Goal: Task Accomplishment & Management: Manage account settings

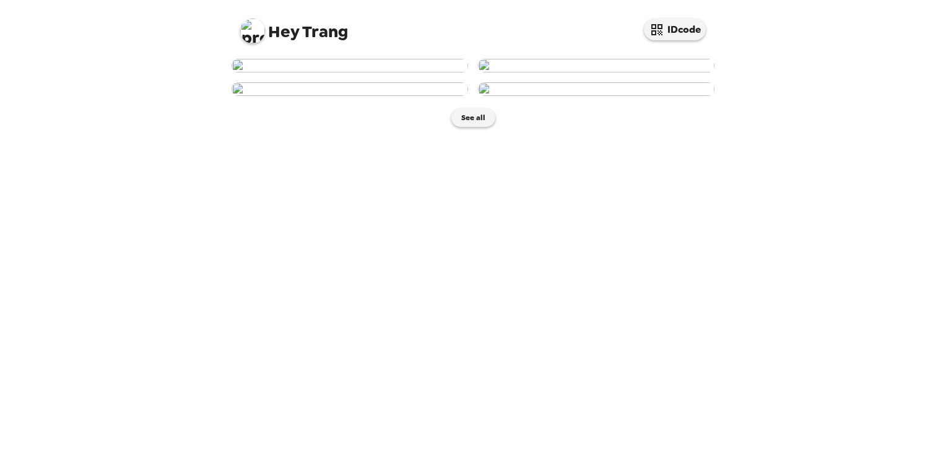
click at [351, 72] on img at bounding box center [350, 66] width 237 height 14
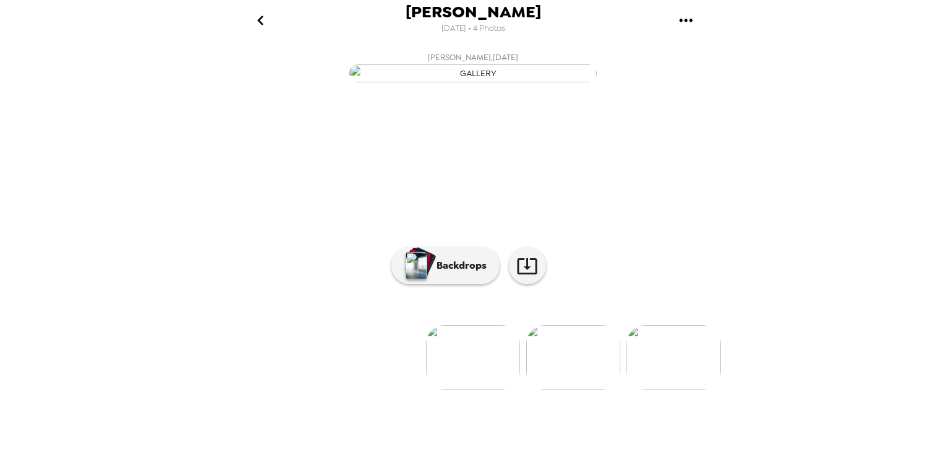
scroll to position [78, 0]
click at [466, 273] on p "Backdrops" at bounding box center [458, 265] width 56 height 15
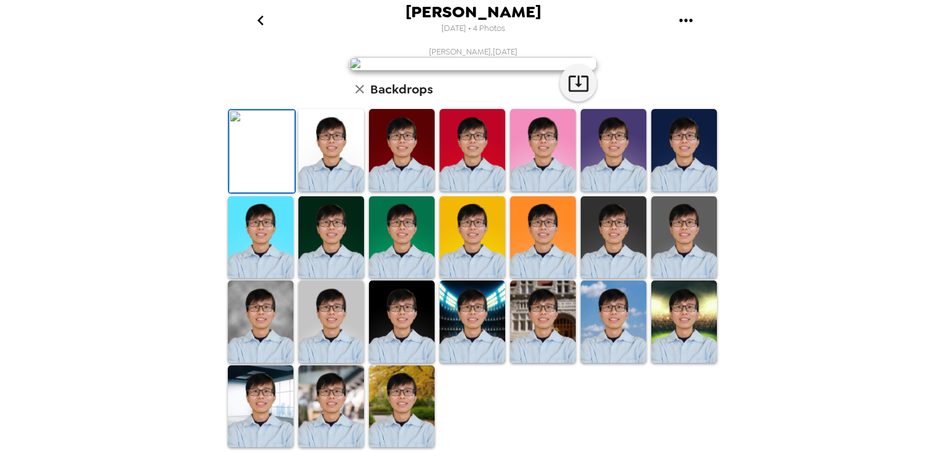
click at [343, 191] on img at bounding box center [332, 150] width 66 height 82
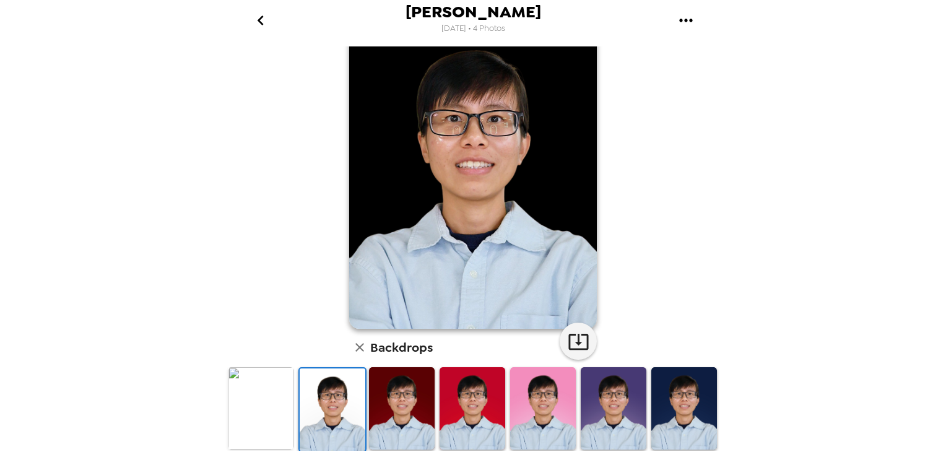
scroll to position [16, 0]
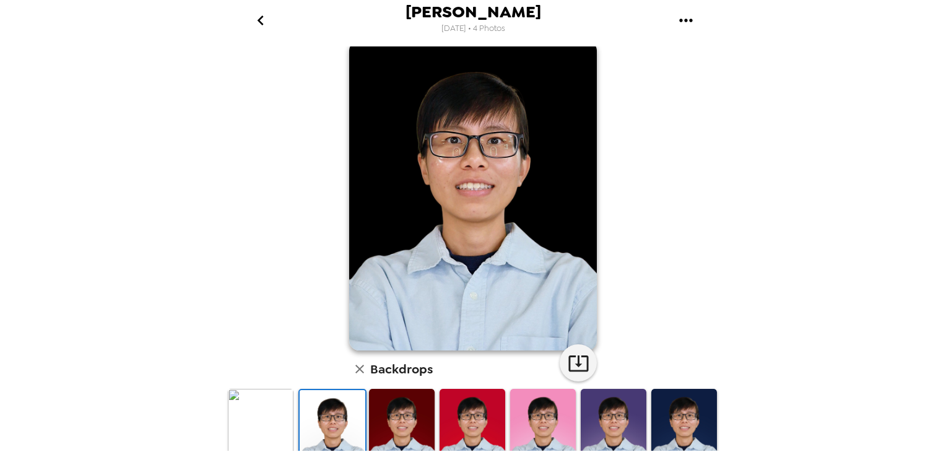
click at [400, 424] on img at bounding box center [402, 430] width 66 height 82
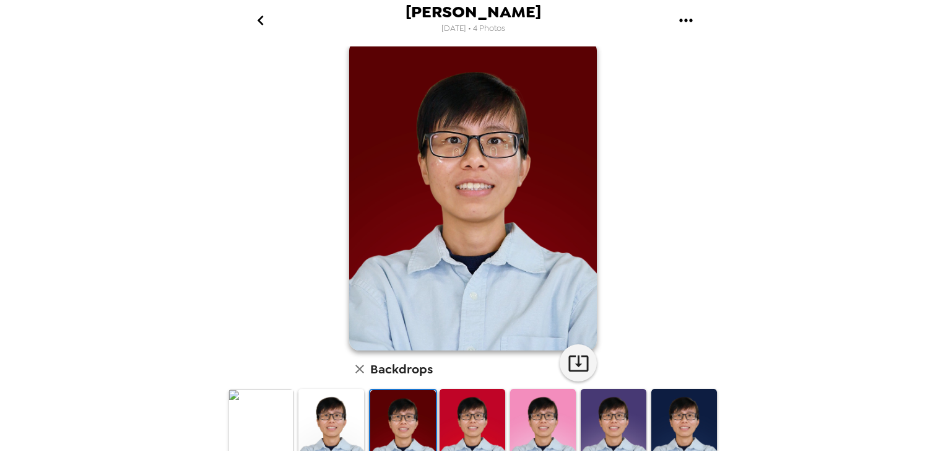
click at [451, 417] on img at bounding box center [473, 430] width 66 height 82
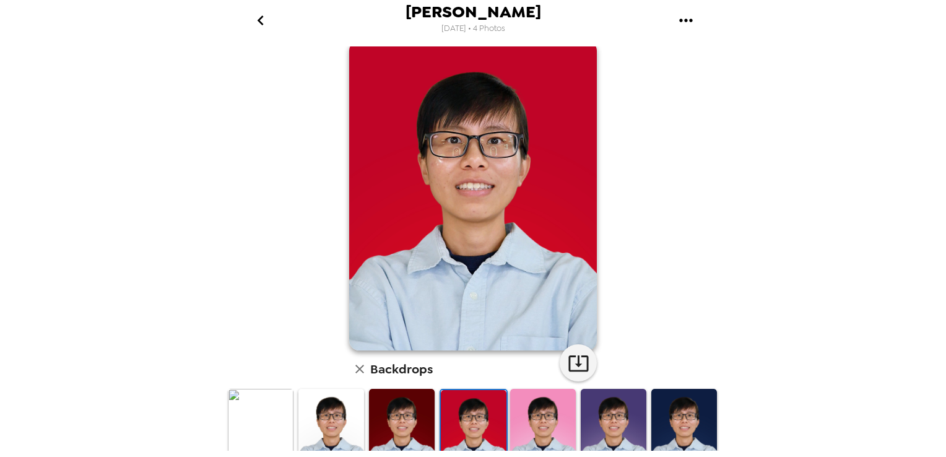
click at [519, 413] on img at bounding box center [543, 430] width 66 height 82
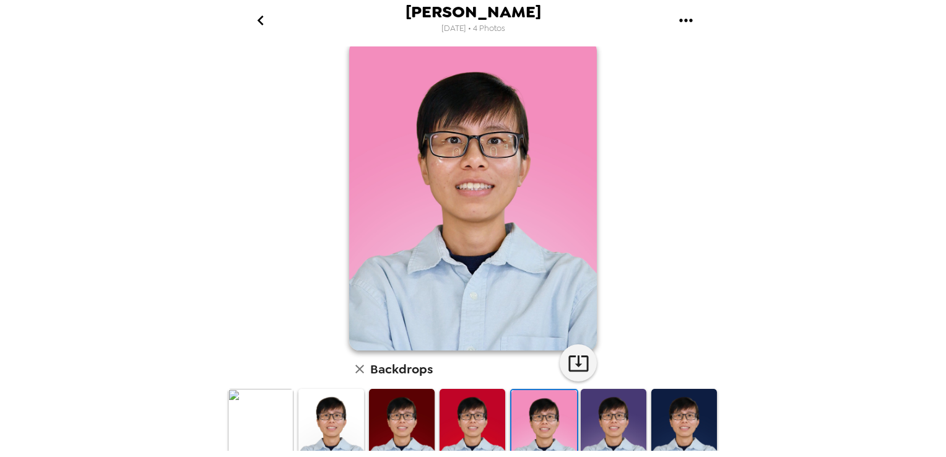
click at [581, 410] on img at bounding box center [614, 430] width 66 height 82
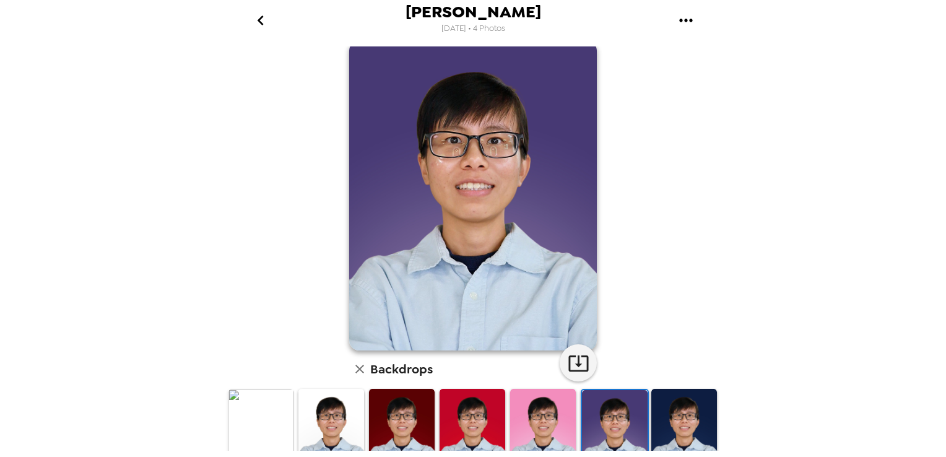
click at [636, 408] on img at bounding box center [615, 431] width 66 height 82
click at [675, 402] on img at bounding box center [685, 430] width 66 height 82
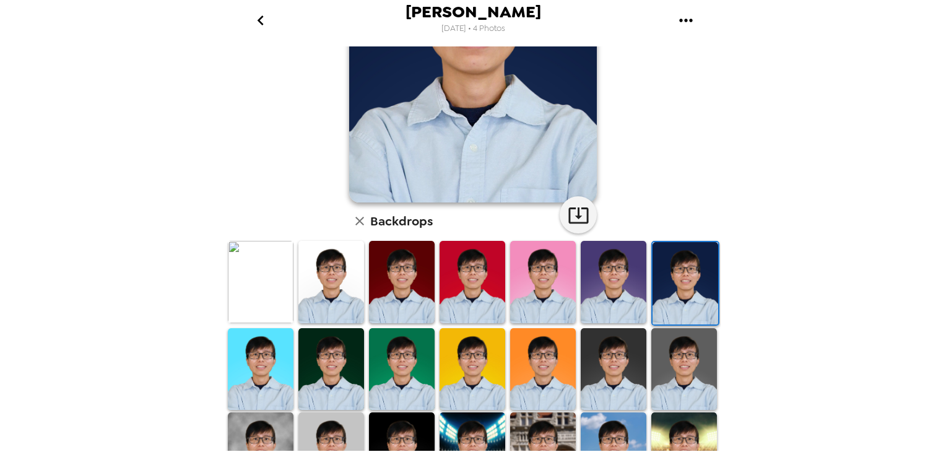
scroll to position [202, 0]
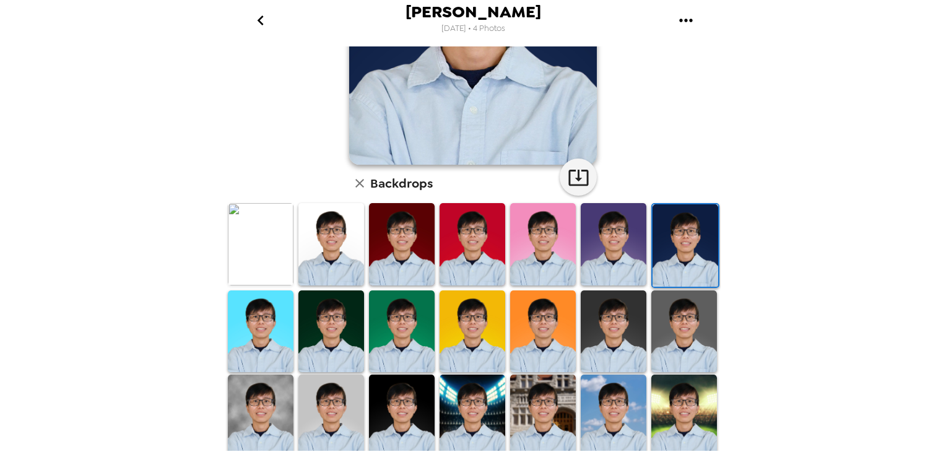
click at [274, 331] on img at bounding box center [261, 332] width 66 height 82
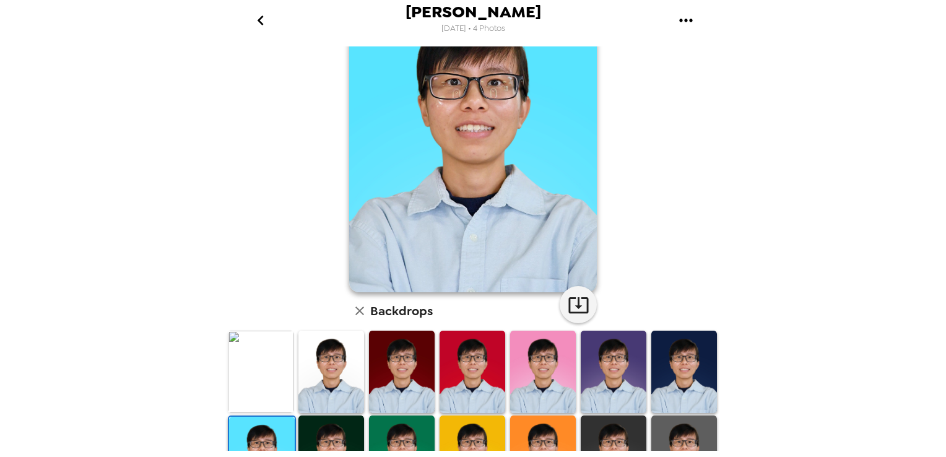
scroll to position [140, 0]
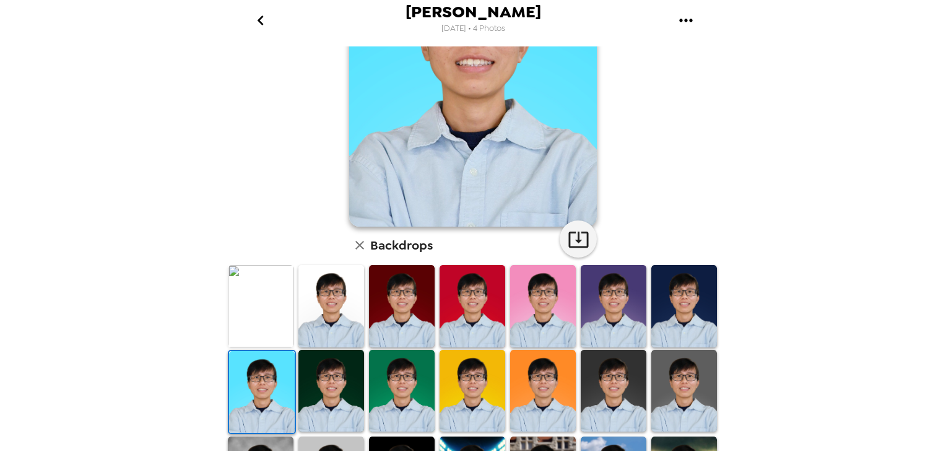
click at [676, 379] on img at bounding box center [685, 391] width 66 height 82
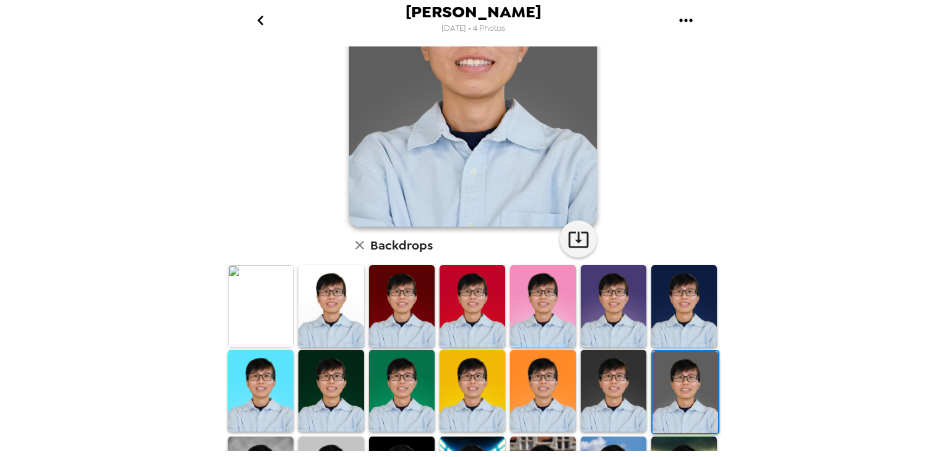
click at [602, 387] on img at bounding box center [614, 391] width 66 height 82
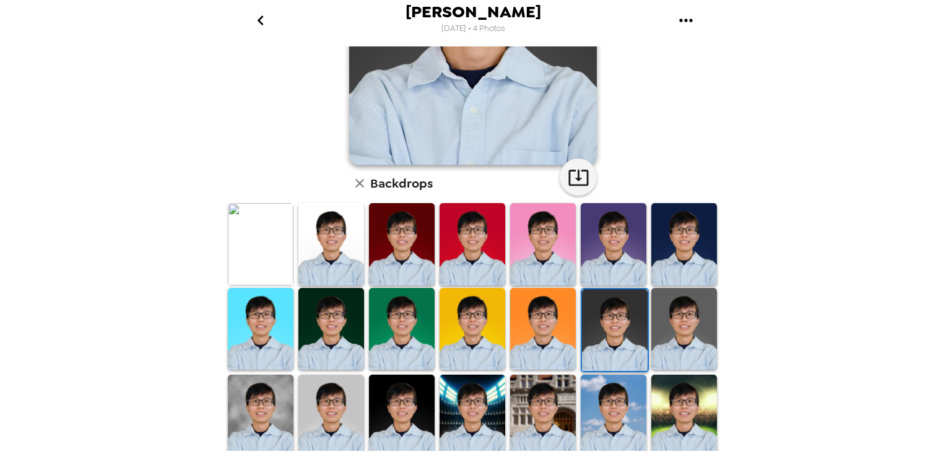
click at [671, 349] on img at bounding box center [685, 329] width 66 height 82
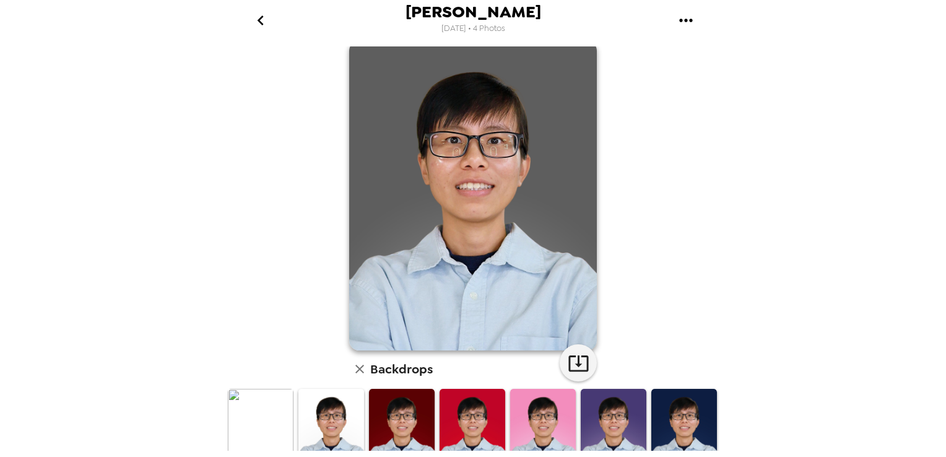
scroll to position [264, 0]
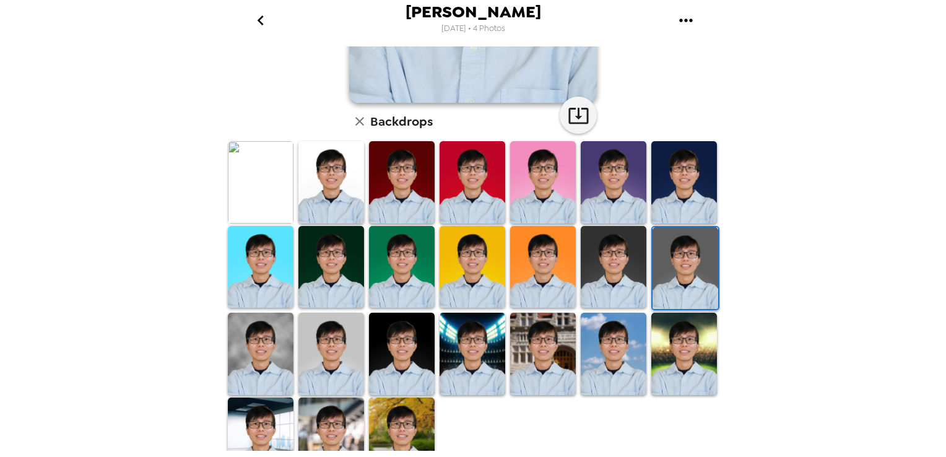
click at [268, 353] on img at bounding box center [261, 354] width 66 height 82
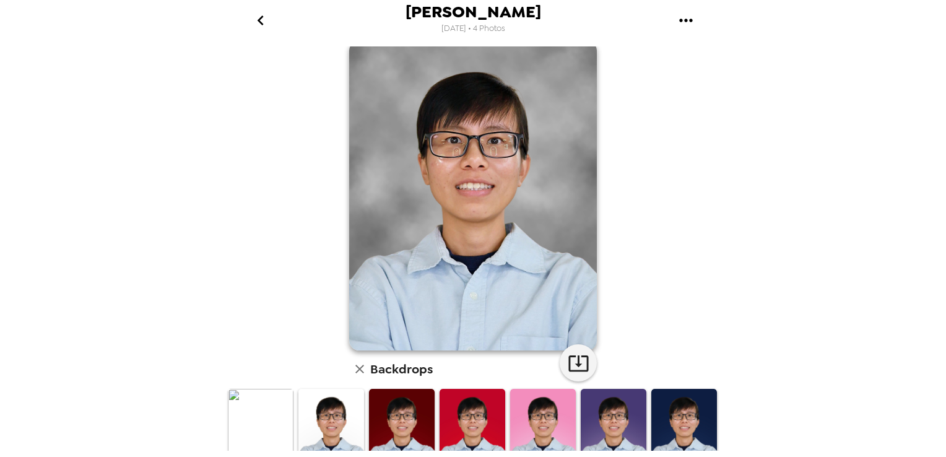
scroll to position [202, 0]
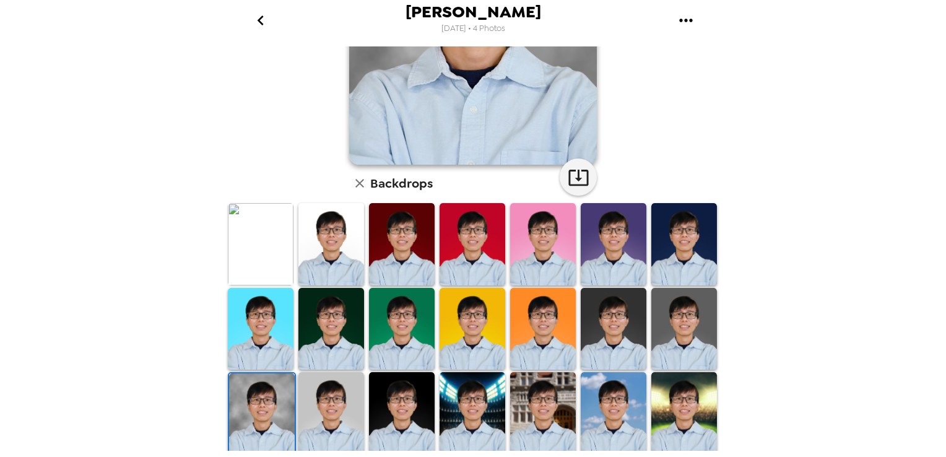
click at [329, 406] on img at bounding box center [332, 413] width 66 height 82
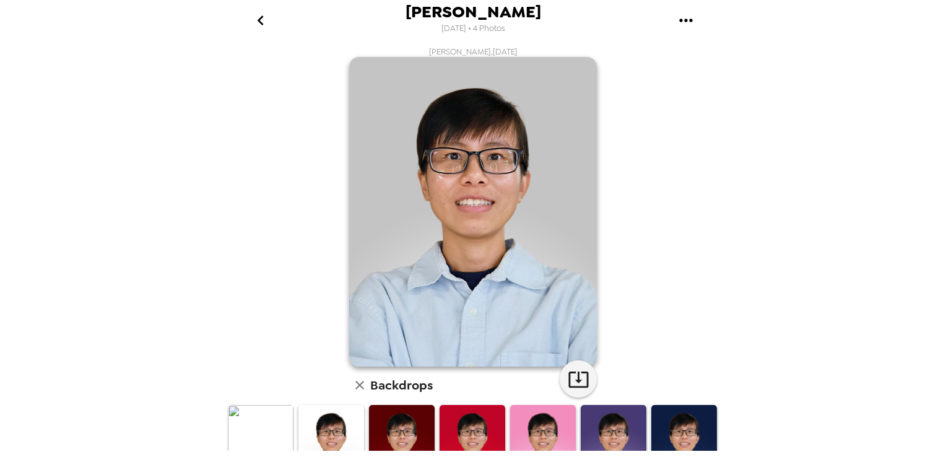
scroll to position [248, 0]
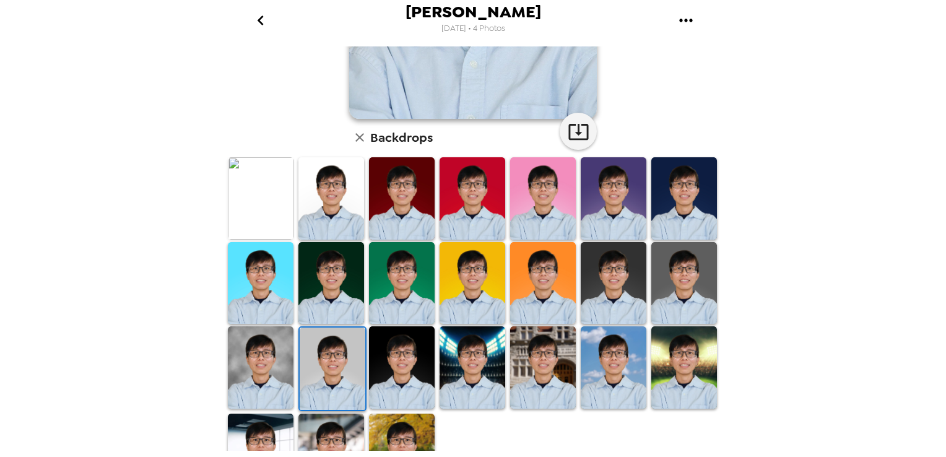
click at [404, 366] on img at bounding box center [402, 367] width 66 height 82
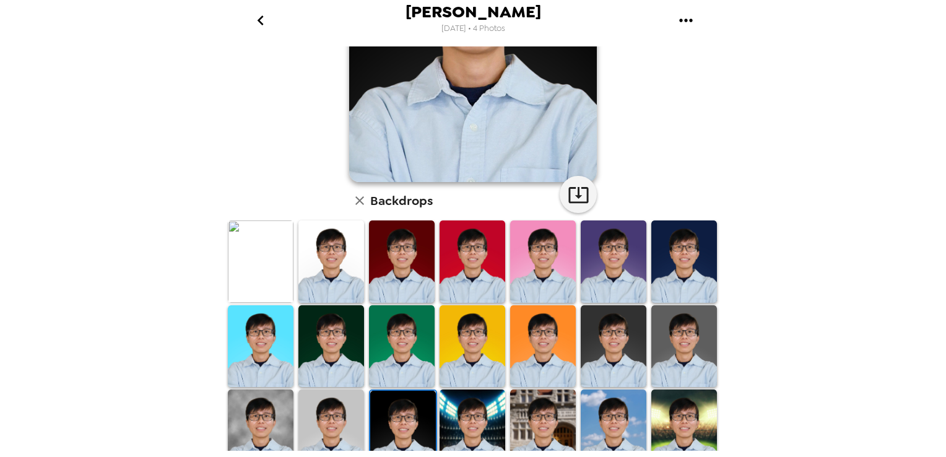
scroll to position [286, 0]
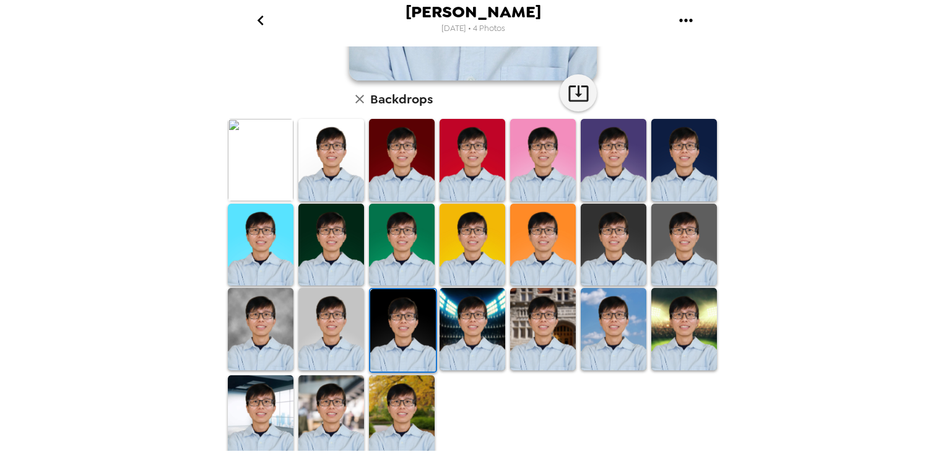
click at [531, 317] on img at bounding box center [543, 329] width 66 height 82
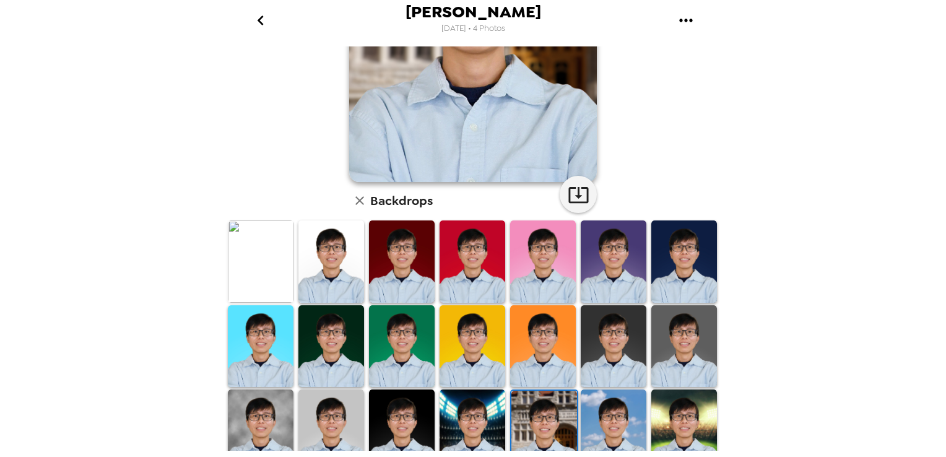
scroll to position [186, 0]
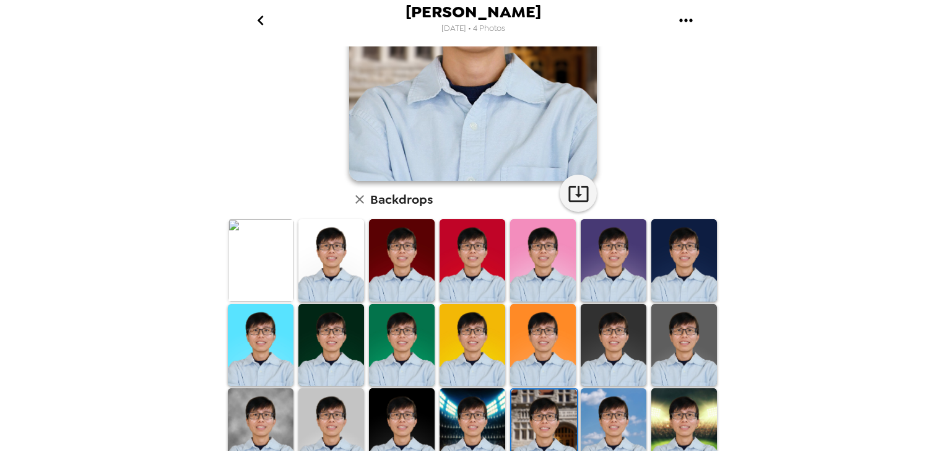
drag, startPoint x: 689, startPoint y: 405, endPoint x: 658, endPoint y: 416, distance: 32.7
click at [689, 406] on img at bounding box center [685, 429] width 66 height 82
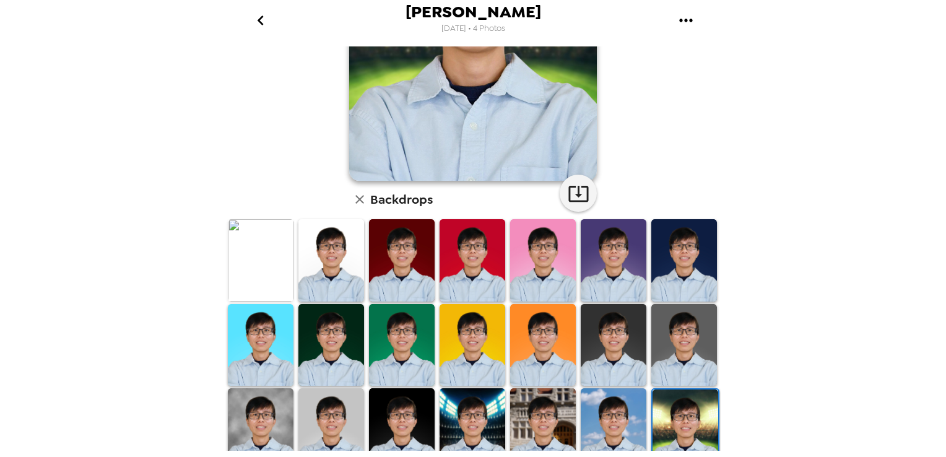
click at [605, 413] on img at bounding box center [614, 429] width 66 height 82
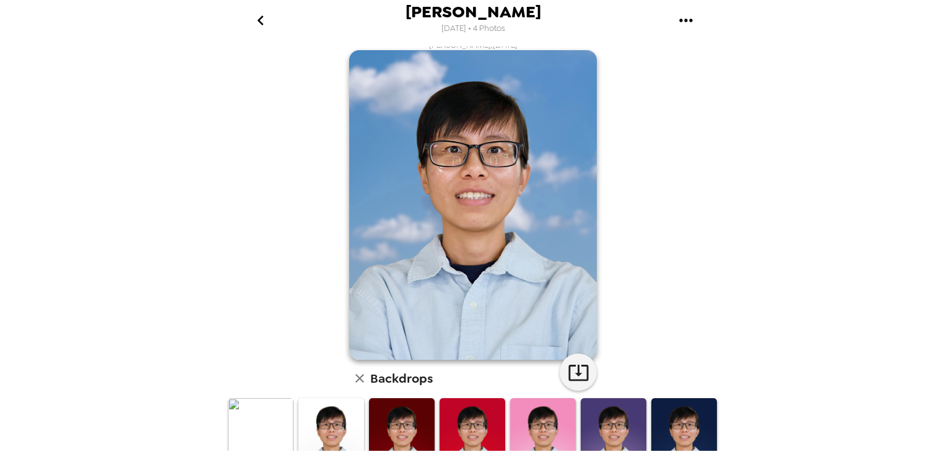
scroll to position [0, 0]
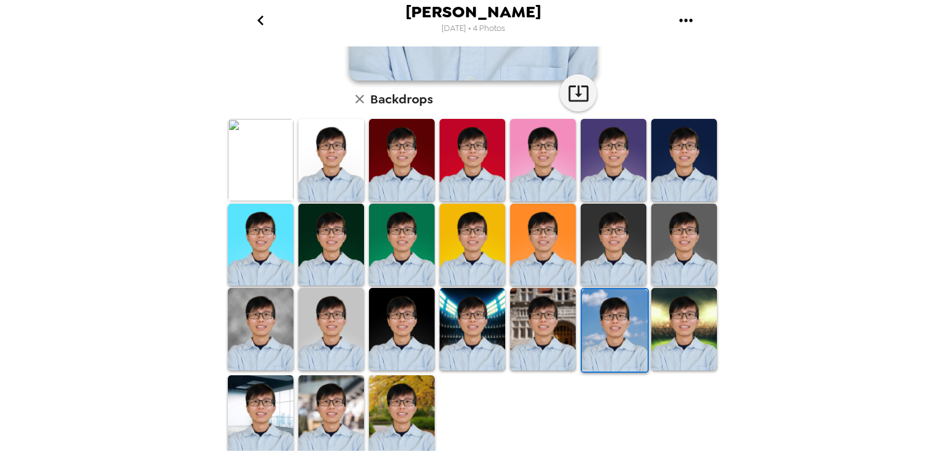
click at [403, 417] on img at bounding box center [402, 416] width 66 height 82
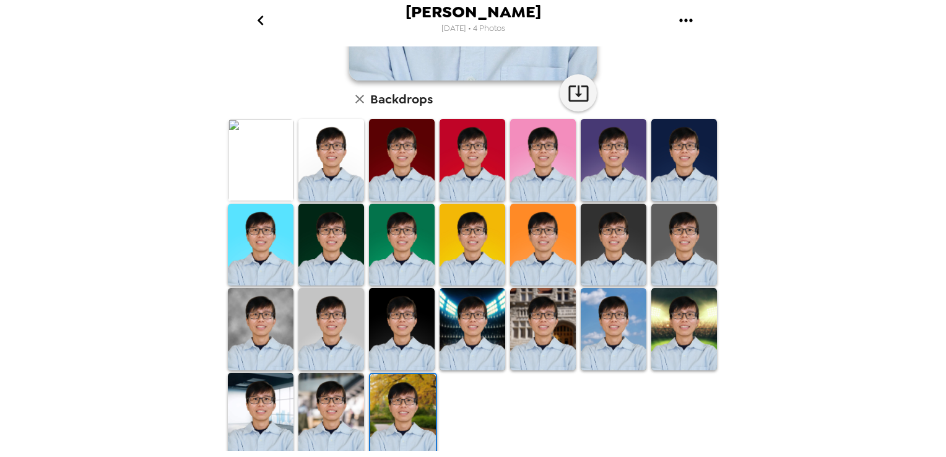
click at [355, 416] on img at bounding box center [332, 414] width 66 height 82
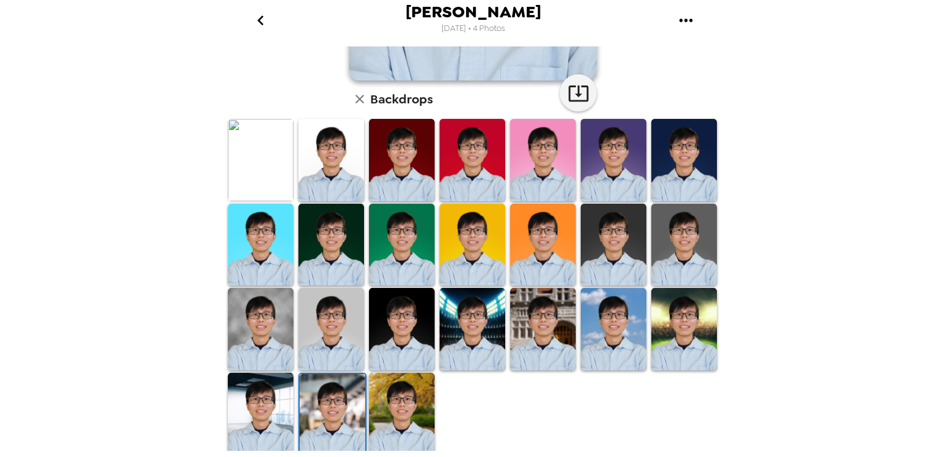
click at [244, 412] on img at bounding box center [261, 414] width 66 height 82
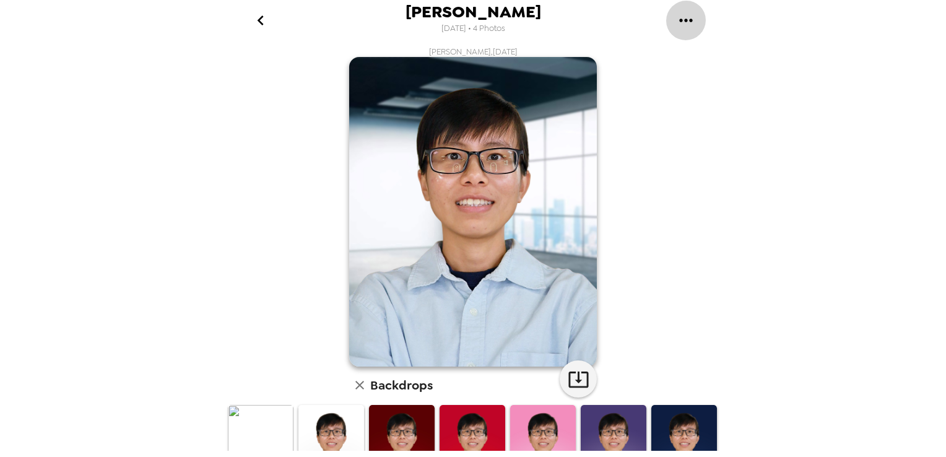
click at [682, 14] on icon "gallery menu" at bounding box center [686, 21] width 20 height 20
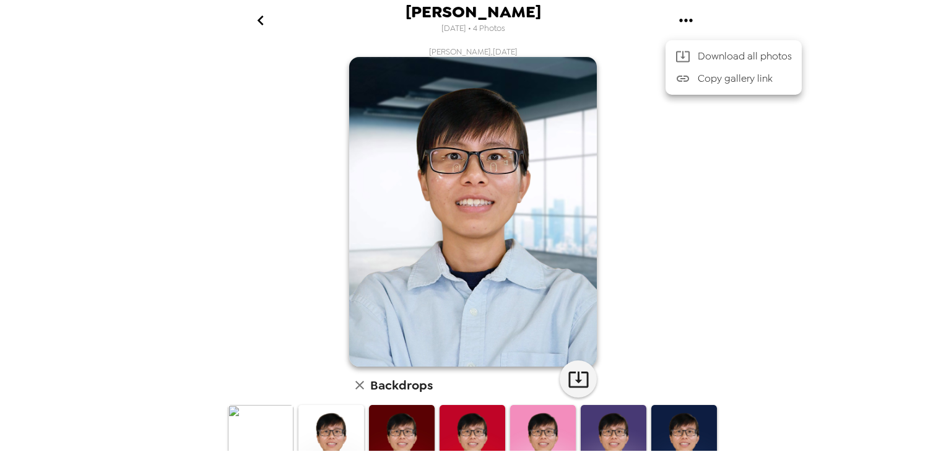
click at [776, 133] on div at bounding box center [473, 228] width 946 height 457
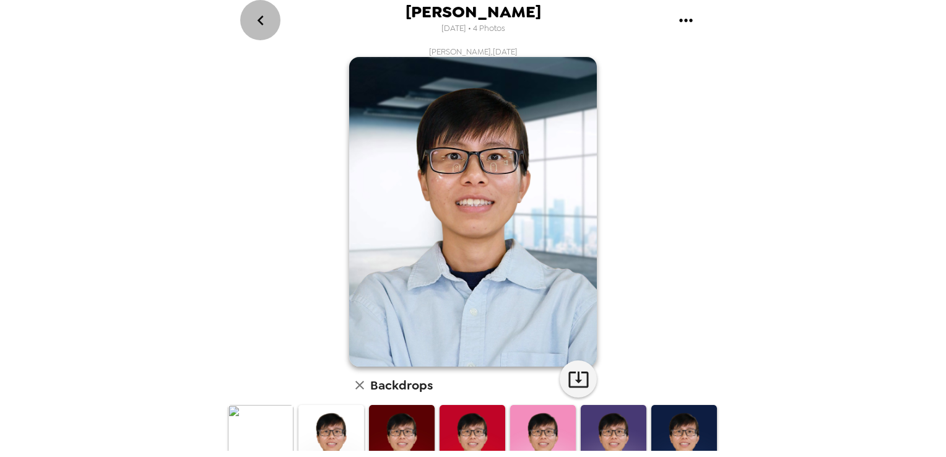
click at [260, 19] on icon "go back" at bounding box center [261, 21] width 20 height 20
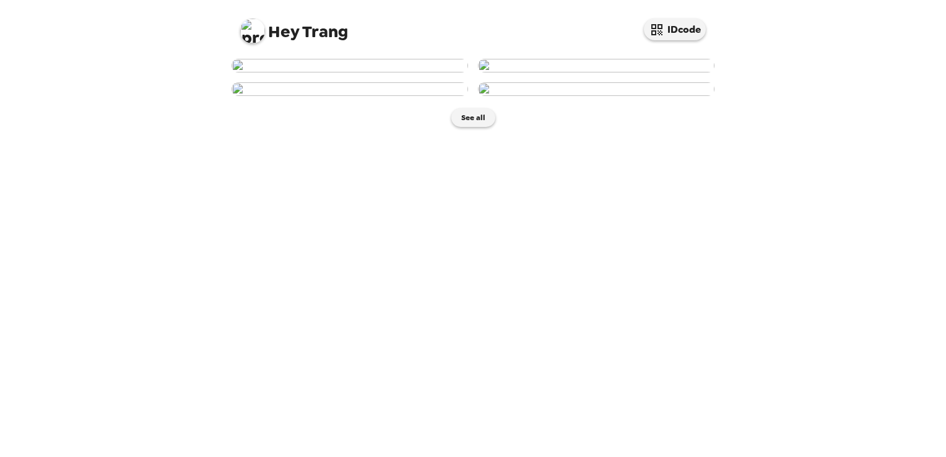
click at [276, 33] on span "Hey" at bounding box center [283, 31] width 31 height 22
click at [251, 31] on img at bounding box center [252, 31] width 25 height 25
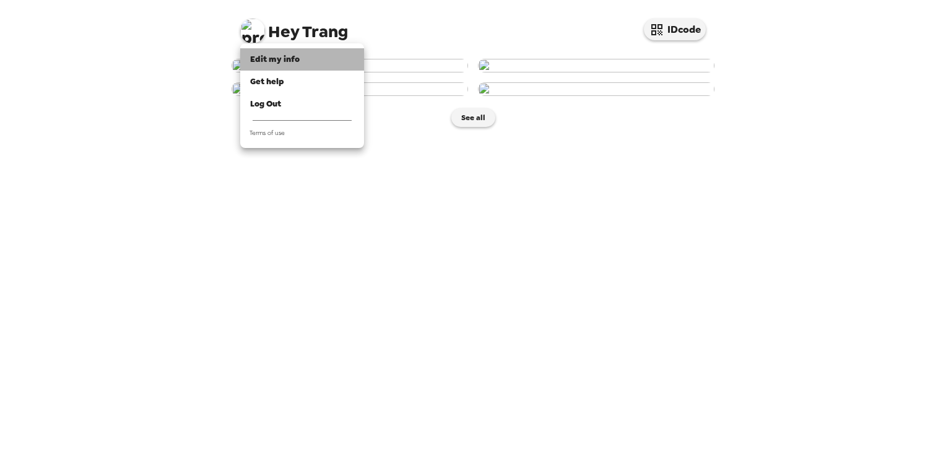
click at [300, 59] on div "Edit my info" at bounding box center [302, 59] width 104 height 12
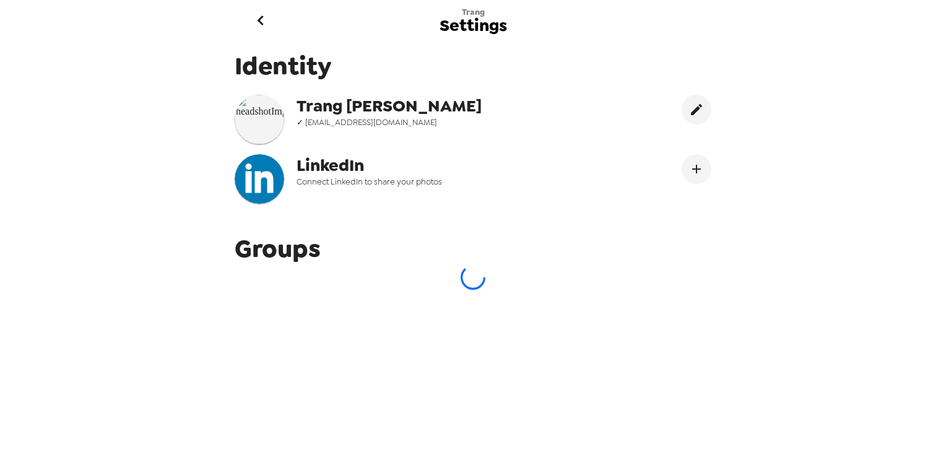
click at [260, 111] on img at bounding box center [260, 120] width 50 height 50
click at [689, 114] on icon "edit" at bounding box center [696, 109] width 15 height 15
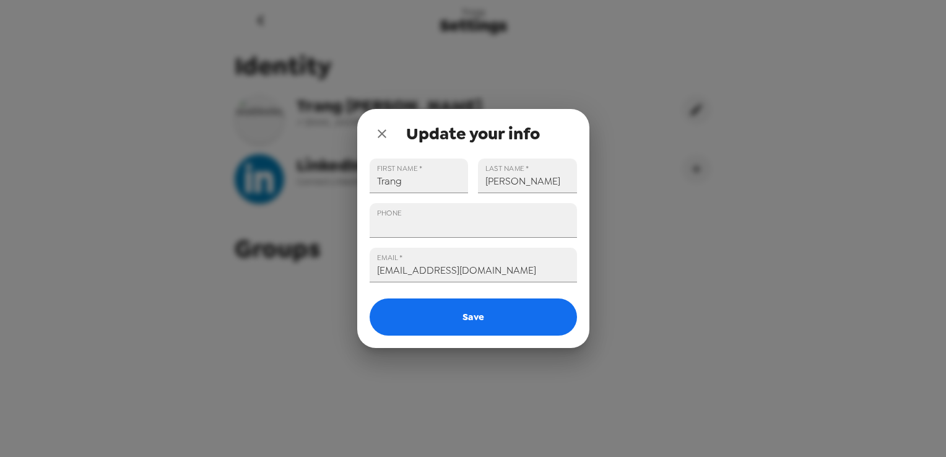
click at [780, 307] on div "Update your info FIRST NAME   * [PERSON_NAME] LAST NAME   * [PERSON_NAME] PHONE…" at bounding box center [473, 228] width 946 height 457
click at [384, 135] on icon "close" at bounding box center [382, 133] width 15 height 15
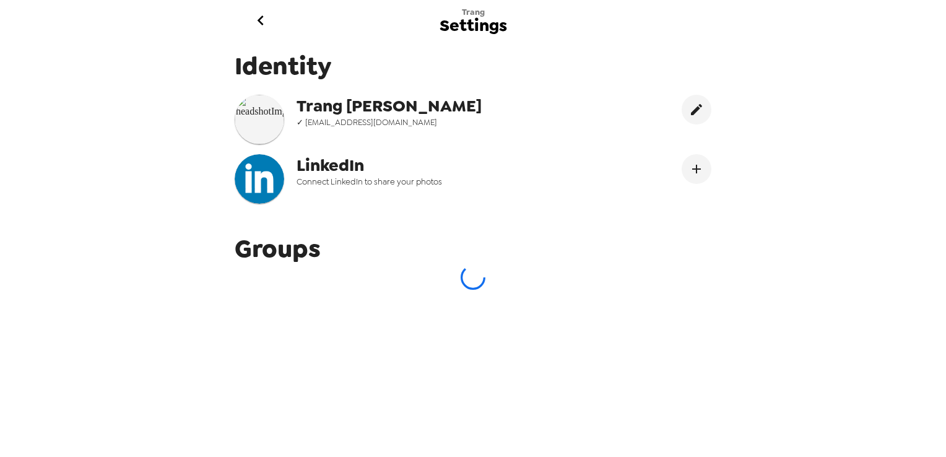
click at [253, 20] on icon "go back" at bounding box center [261, 21] width 20 height 20
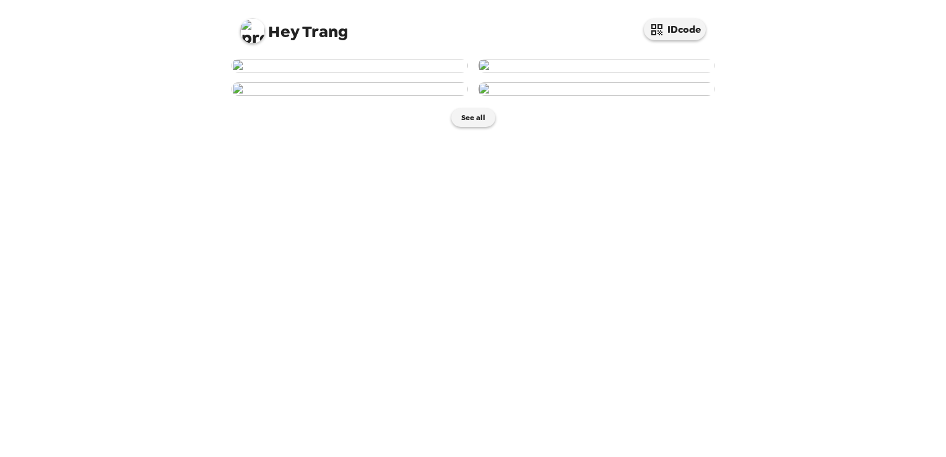
click at [588, 72] on img at bounding box center [596, 66] width 237 height 14
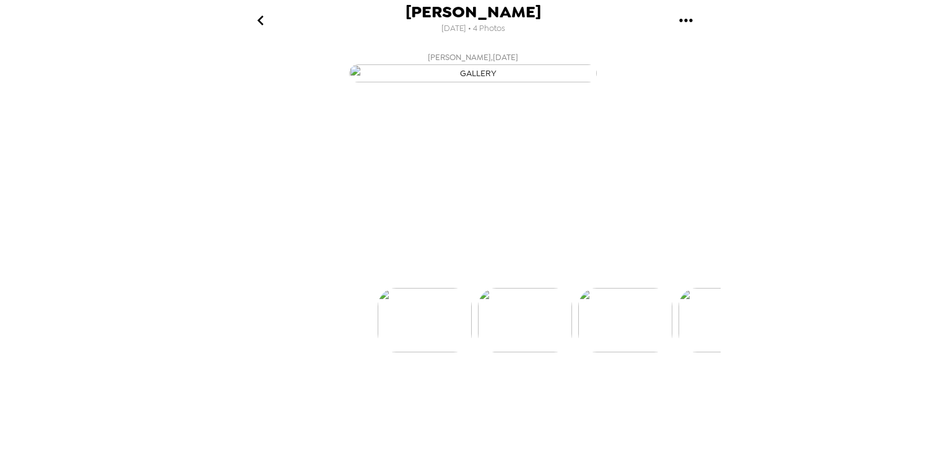
scroll to position [0, 99]
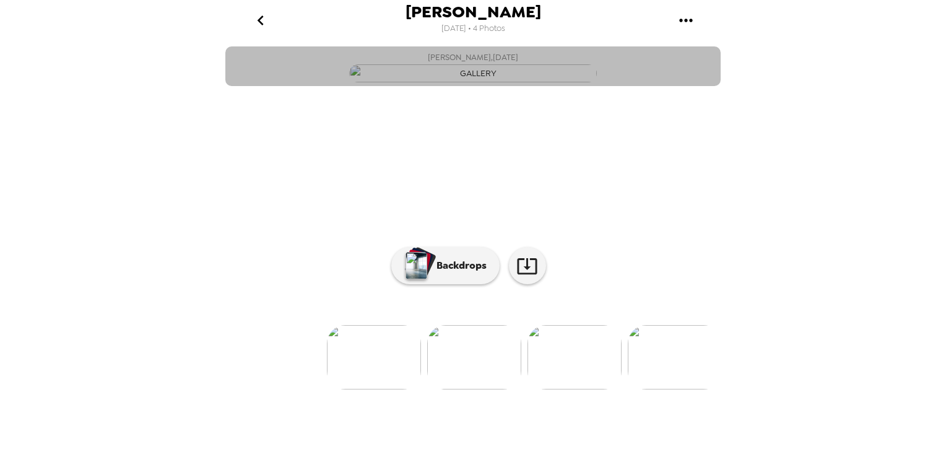
click at [453, 82] on img "button" at bounding box center [473, 73] width 248 height 18
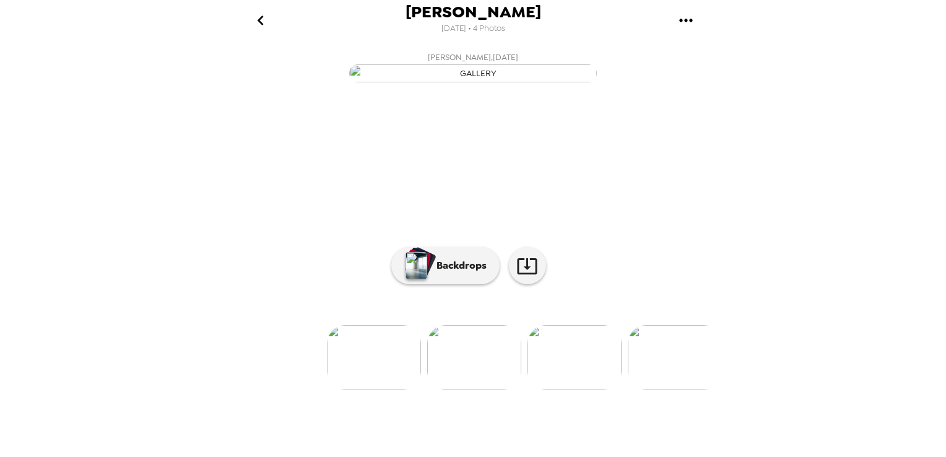
click at [453, 82] on img "button" at bounding box center [473, 73] width 248 height 18
click at [678, 19] on icon "gallery menu" at bounding box center [686, 21] width 20 height 20
click at [775, 149] on div at bounding box center [473, 228] width 946 height 457
click at [430, 273] on p "Backdrops" at bounding box center [458, 265] width 56 height 15
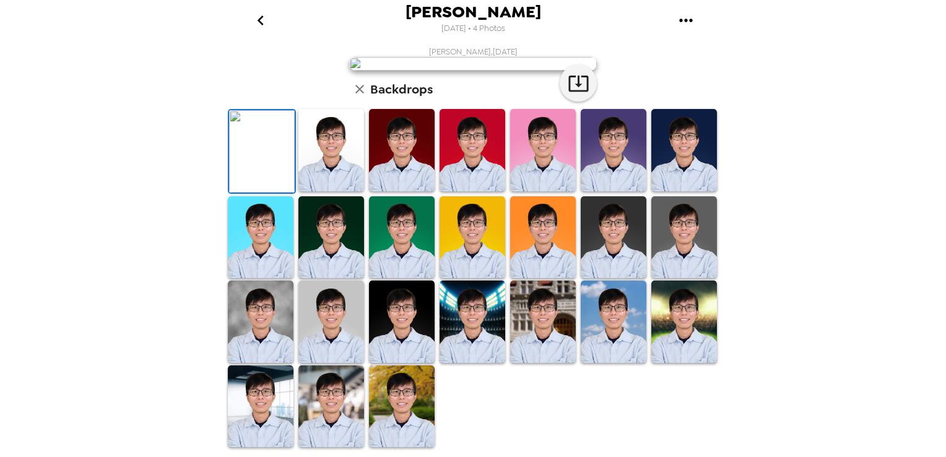
scroll to position [264, 0]
click at [330, 191] on img at bounding box center [332, 150] width 66 height 82
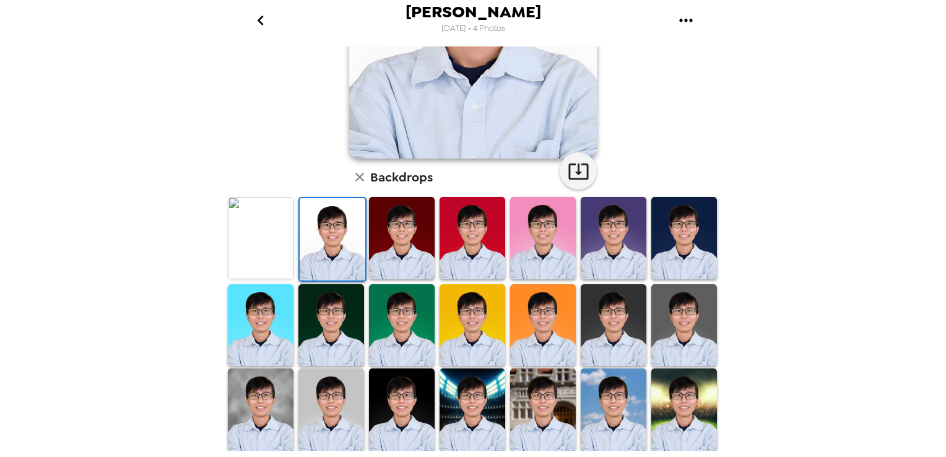
scroll to position [286, 0]
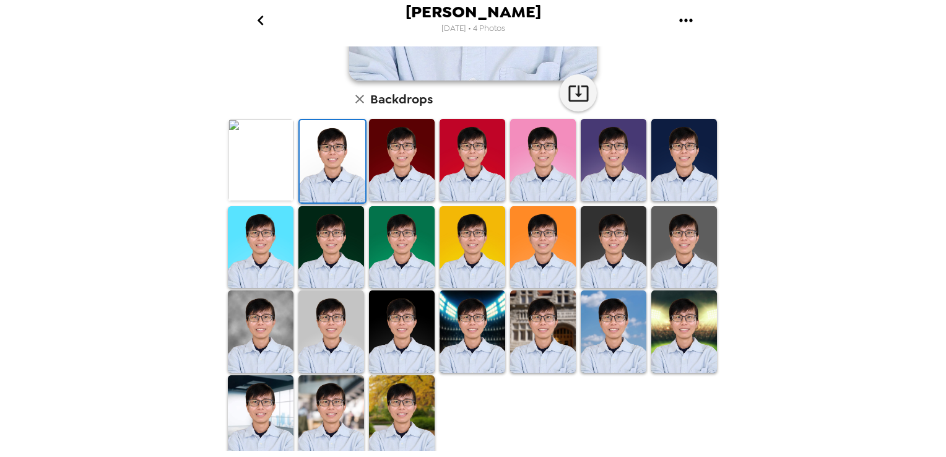
click at [391, 311] on img at bounding box center [402, 332] width 66 height 82
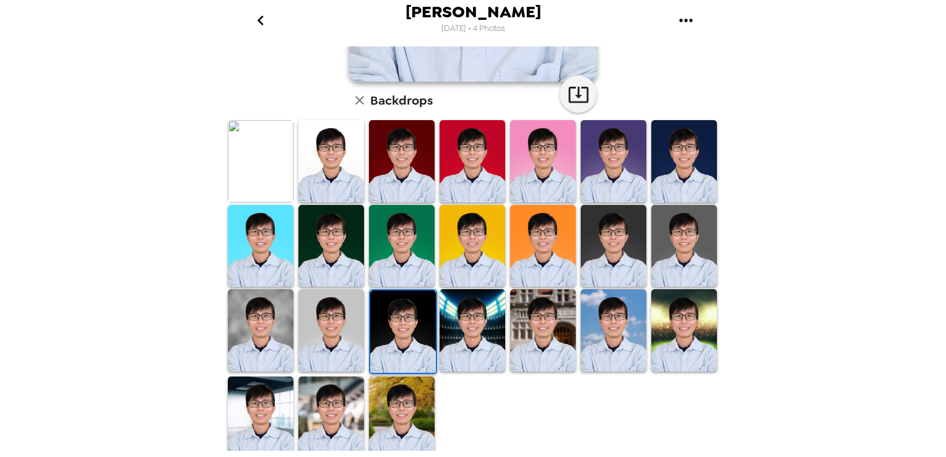
scroll to position [37, 0]
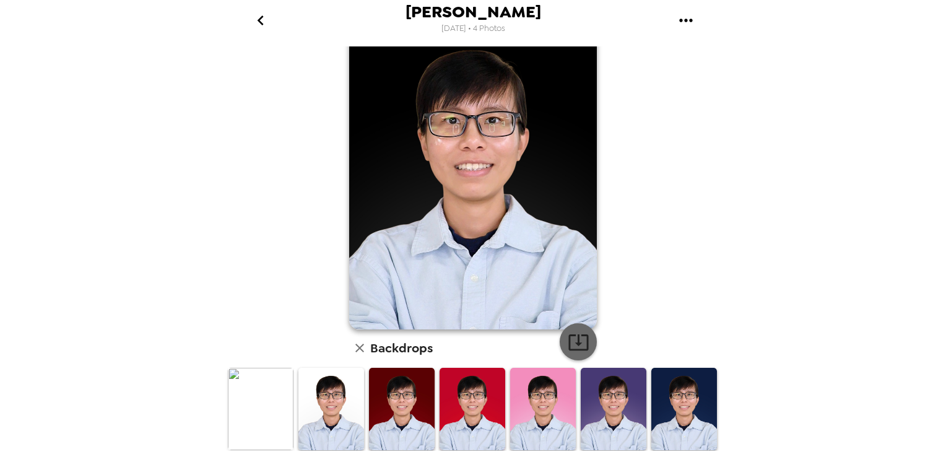
click at [572, 331] on icon "button" at bounding box center [579, 342] width 22 height 22
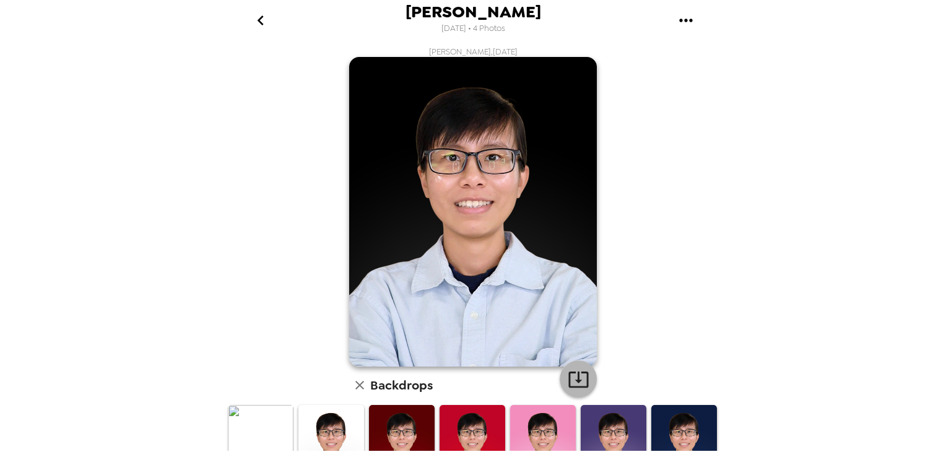
scroll to position [248, 0]
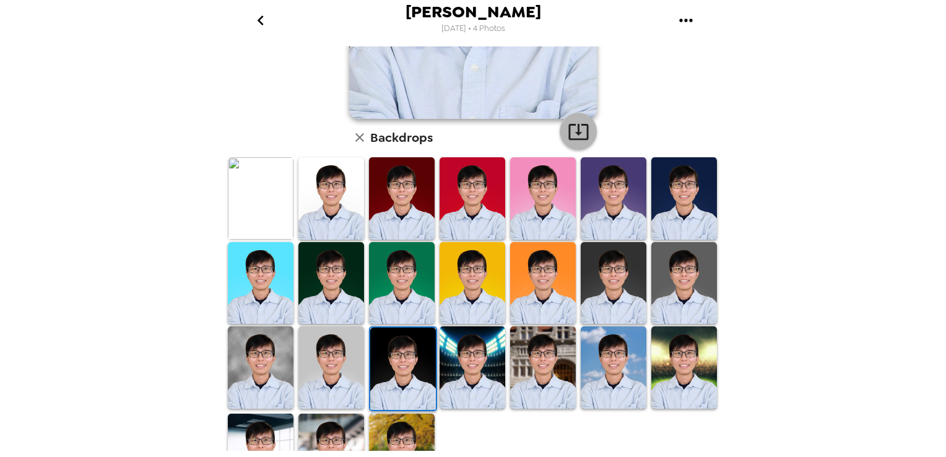
click at [265, 209] on img at bounding box center [261, 198] width 66 height 82
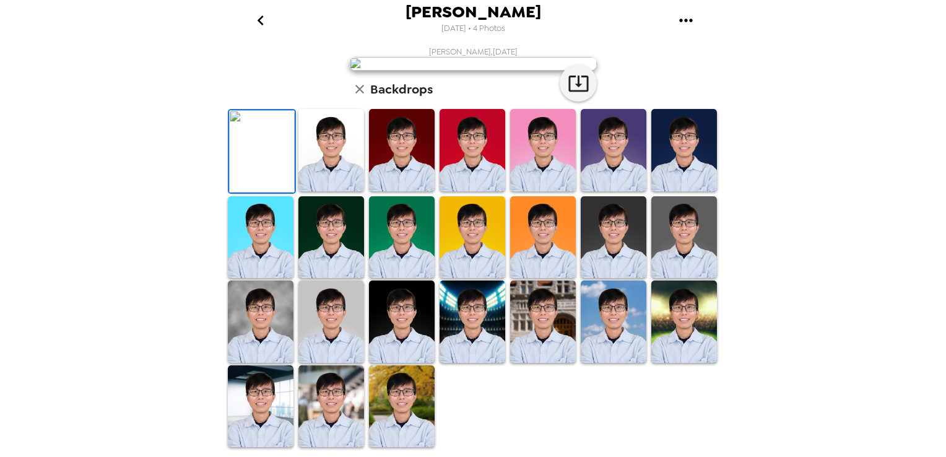
scroll to position [0, 0]
click at [267, 23] on icon "go back" at bounding box center [261, 21] width 20 height 20
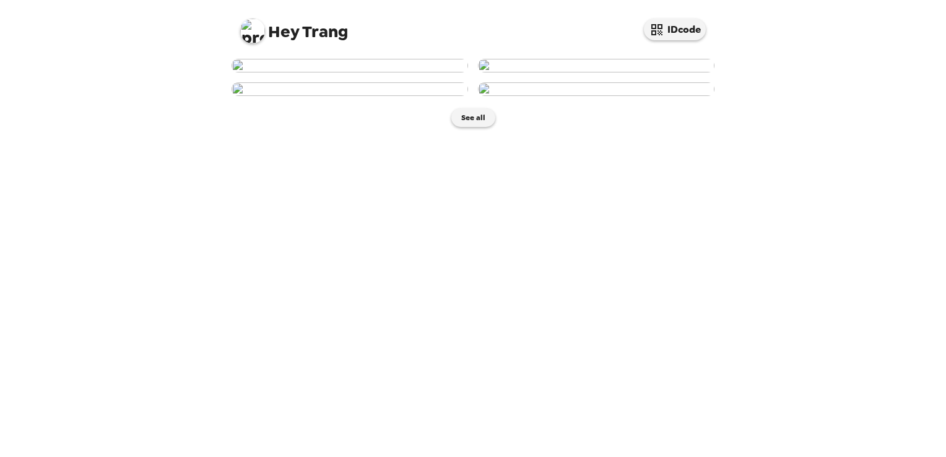
click at [330, 72] on img at bounding box center [350, 66] width 237 height 14
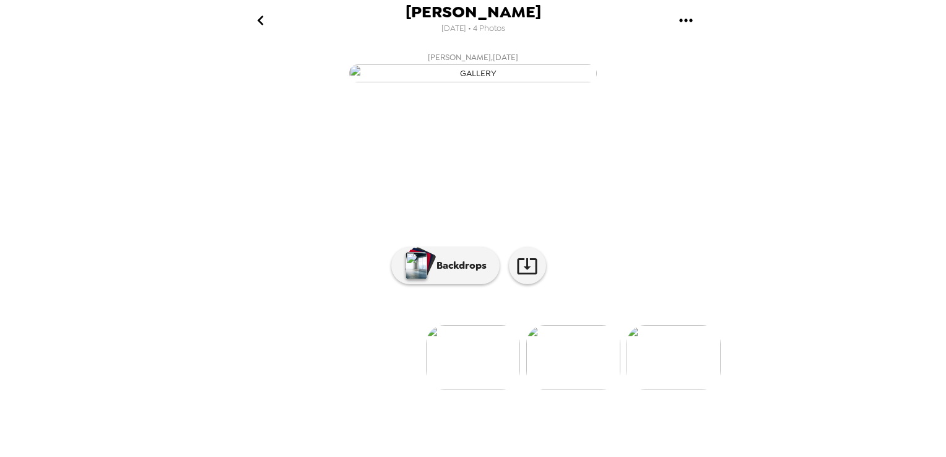
scroll to position [78, 0]
click at [436, 273] on p "Backdrops" at bounding box center [458, 265] width 56 height 15
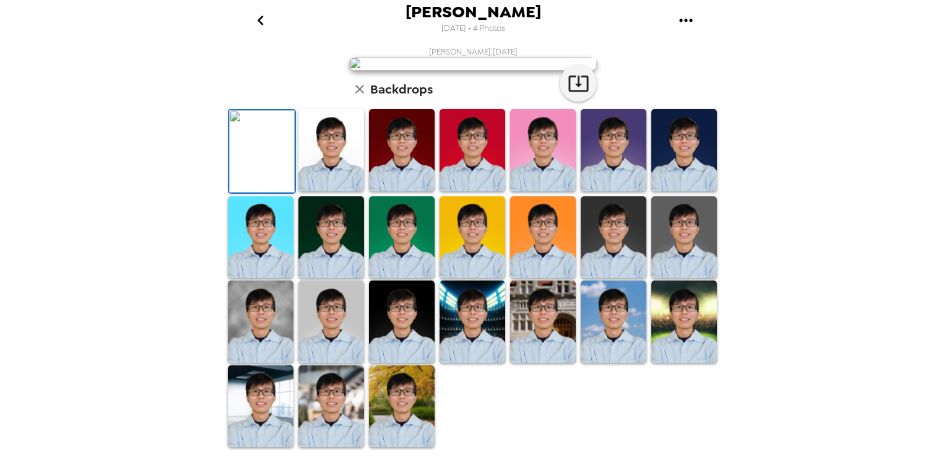
scroll to position [264, 0]
click at [339, 178] on img at bounding box center [332, 150] width 66 height 82
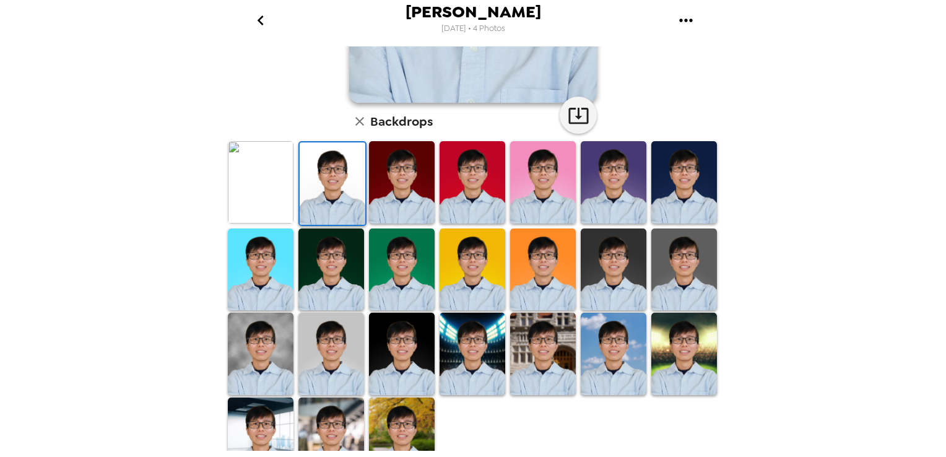
click at [312, 266] on img at bounding box center [332, 270] width 66 height 82
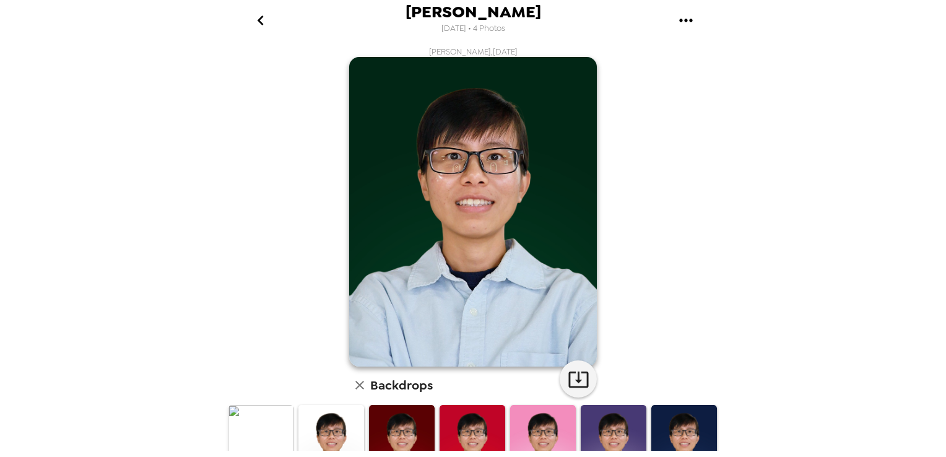
scroll to position [186, 0]
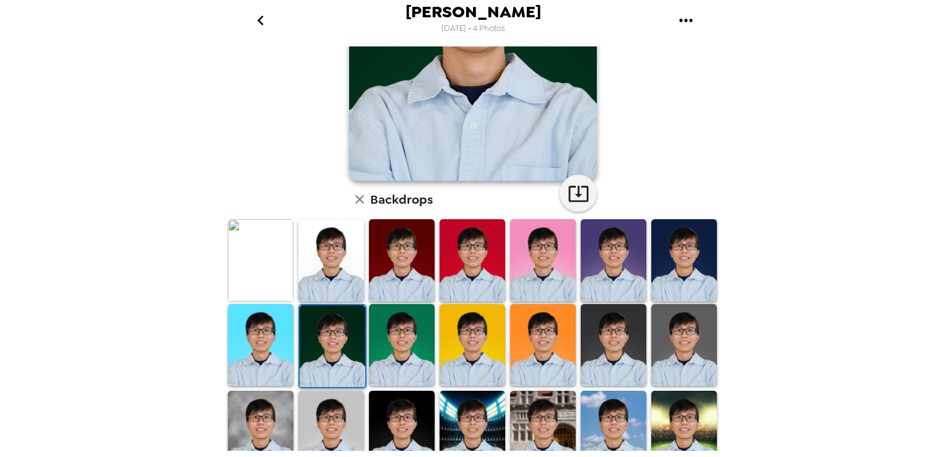
click at [395, 393] on img at bounding box center [402, 432] width 66 height 82
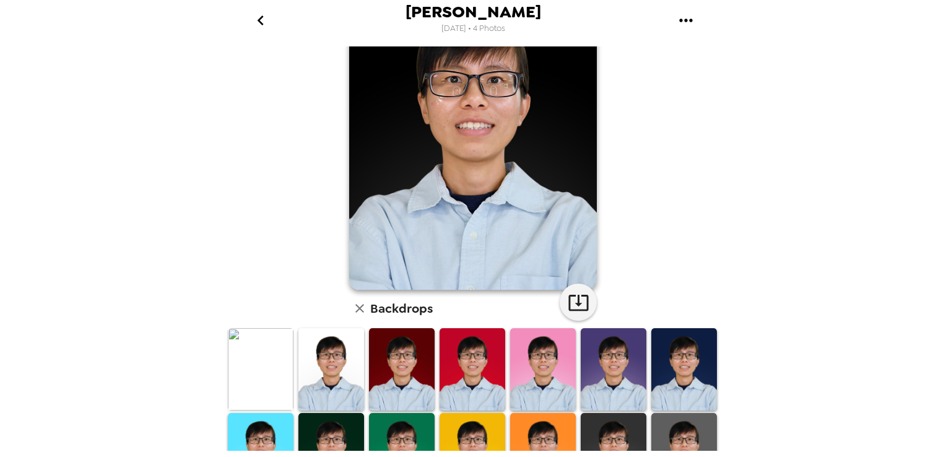
scroll to position [0, 0]
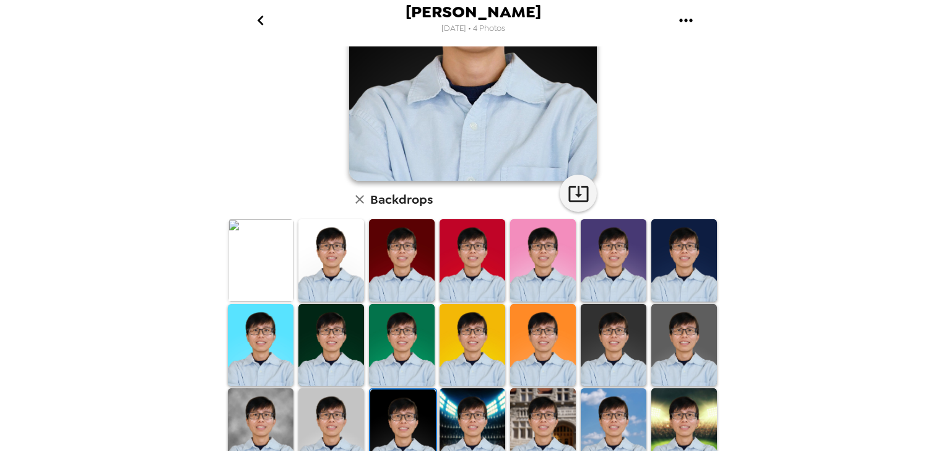
click at [687, 276] on img at bounding box center [685, 260] width 66 height 82
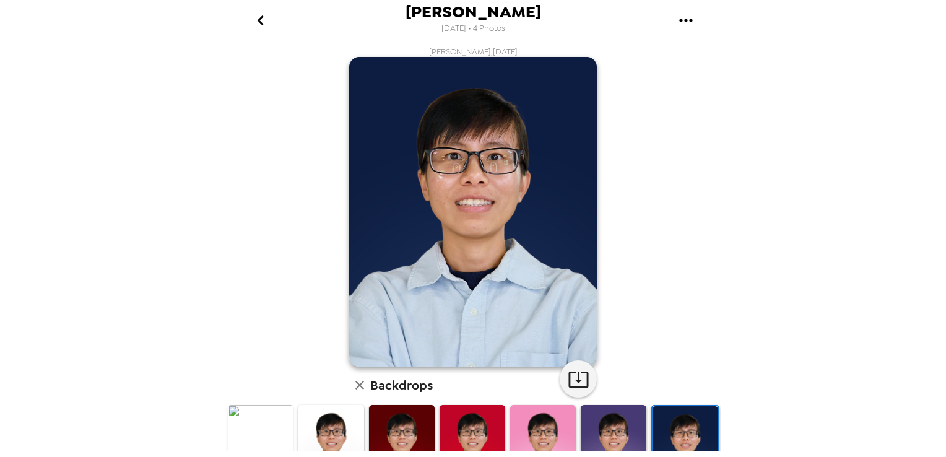
scroll to position [149, 0]
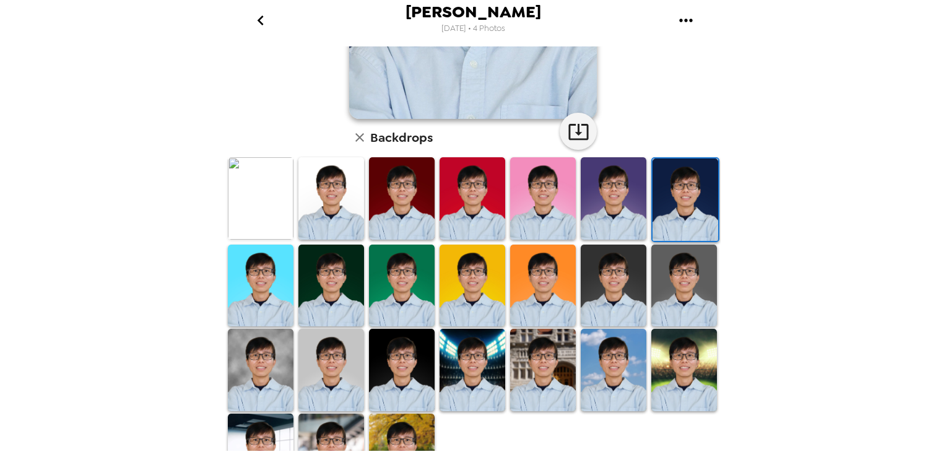
click at [691, 362] on img at bounding box center [685, 370] width 66 height 82
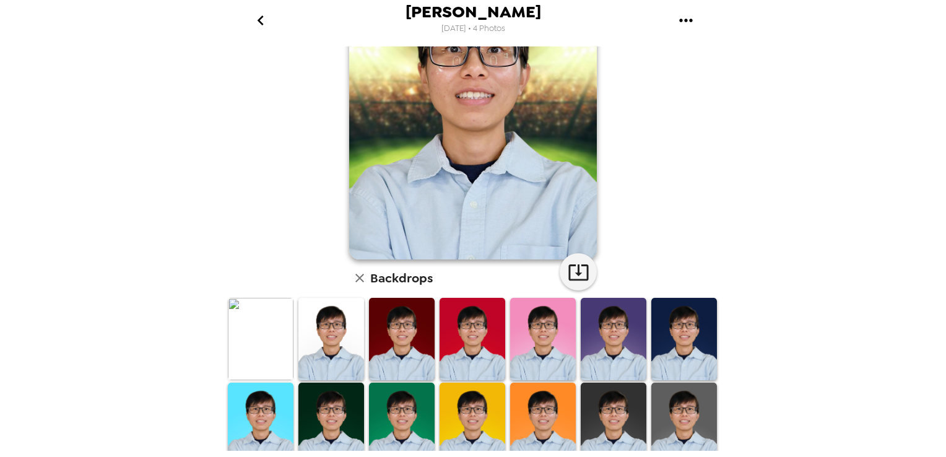
scroll to position [0, 0]
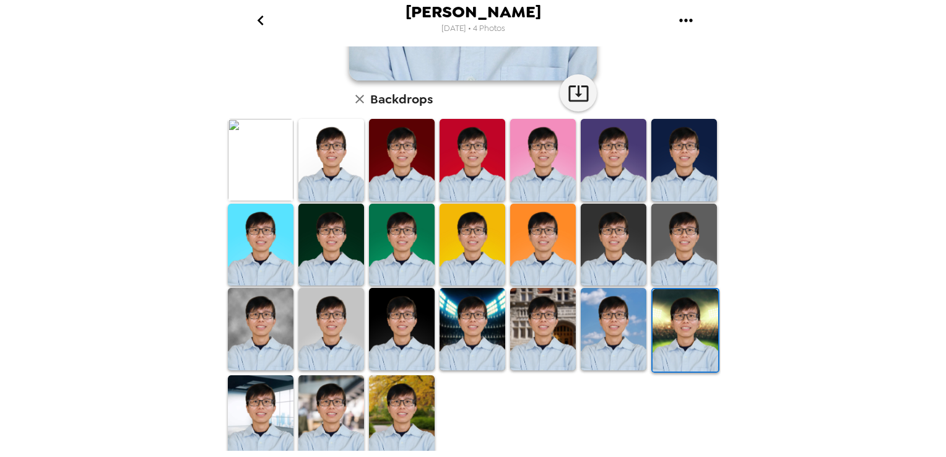
click at [419, 406] on img at bounding box center [402, 416] width 66 height 82
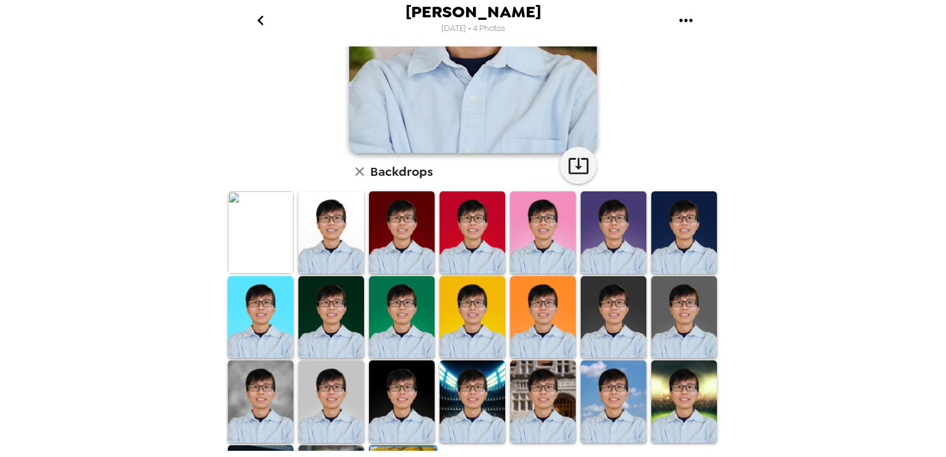
scroll to position [248, 0]
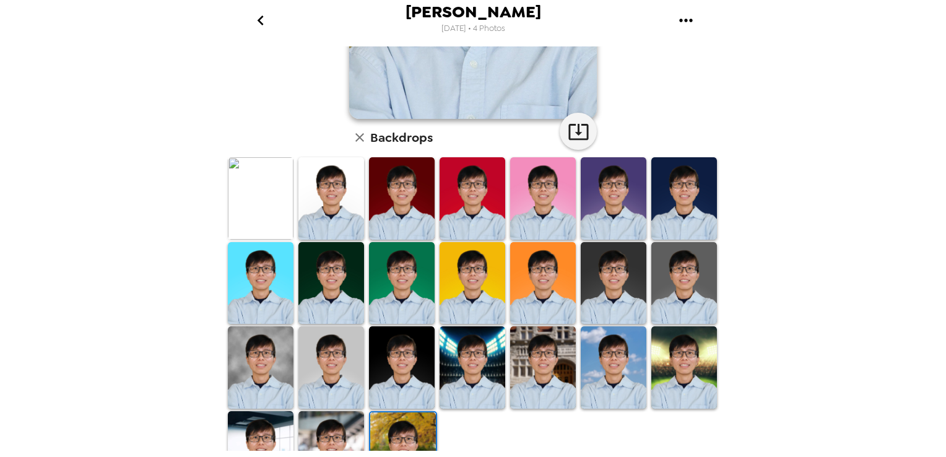
click at [338, 425] on img at bounding box center [332, 452] width 66 height 82
click at [264, 427] on img at bounding box center [261, 452] width 66 height 82
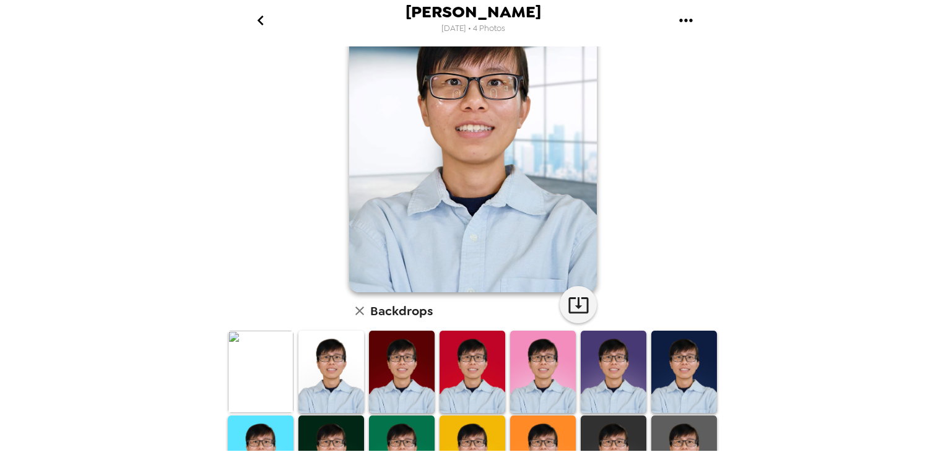
scroll to position [0, 0]
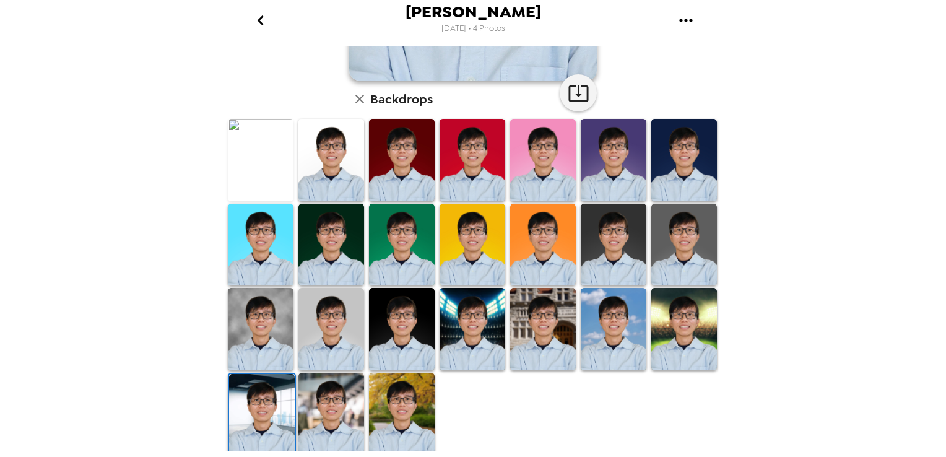
click at [323, 410] on img at bounding box center [332, 414] width 66 height 82
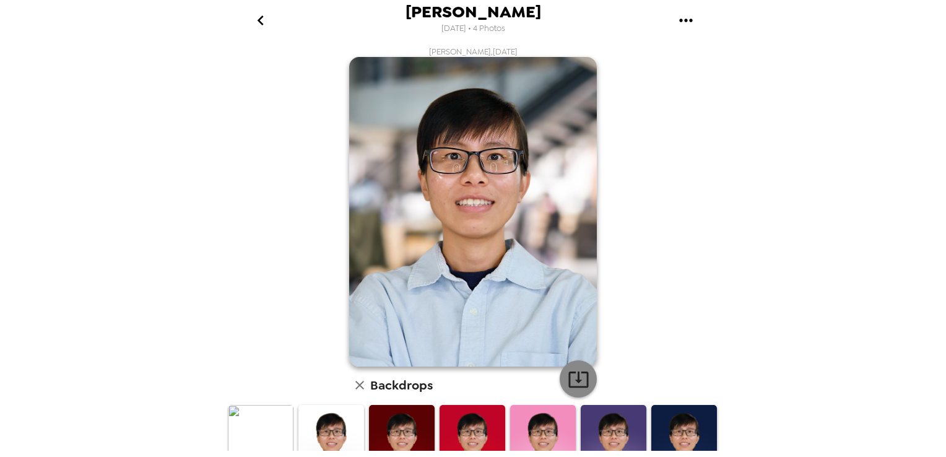
click at [581, 386] on icon "button" at bounding box center [579, 380] width 22 height 22
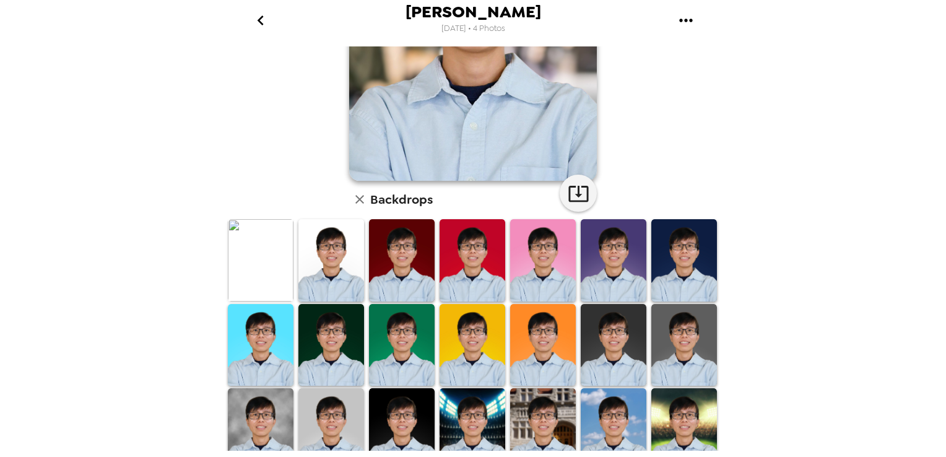
click at [334, 255] on img at bounding box center [332, 260] width 66 height 82
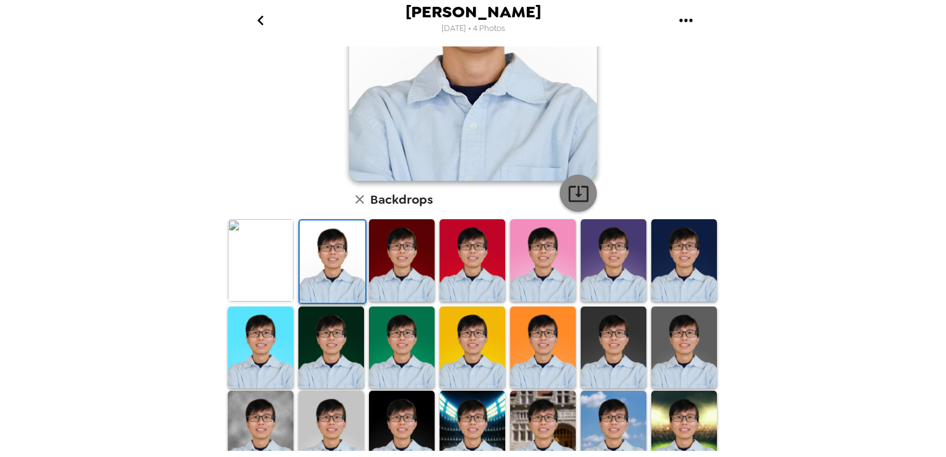
click at [587, 189] on button "button" at bounding box center [578, 193] width 37 height 37
drag, startPoint x: 684, startPoint y: 347, endPoint x: 634, endPoint y: 343, distance: 50.4
click at [684, 347] on img at bounding box center [685, 348] width 66 height 82
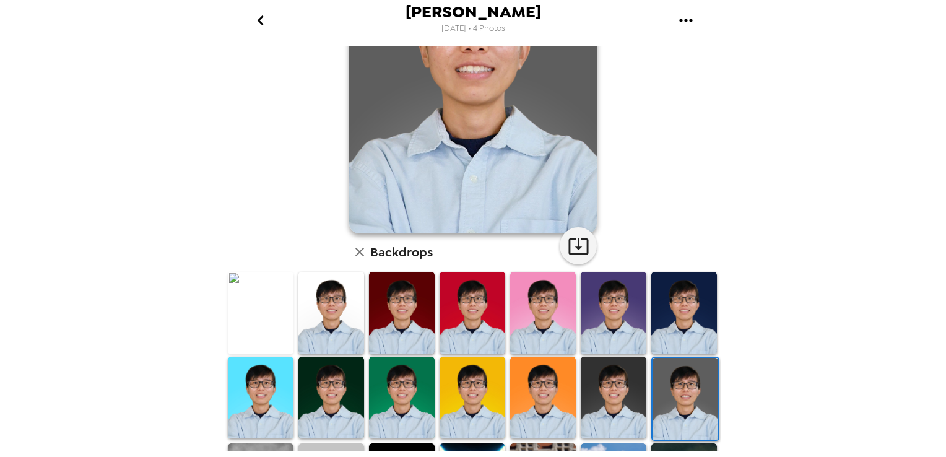
scroll to position [0, 0]
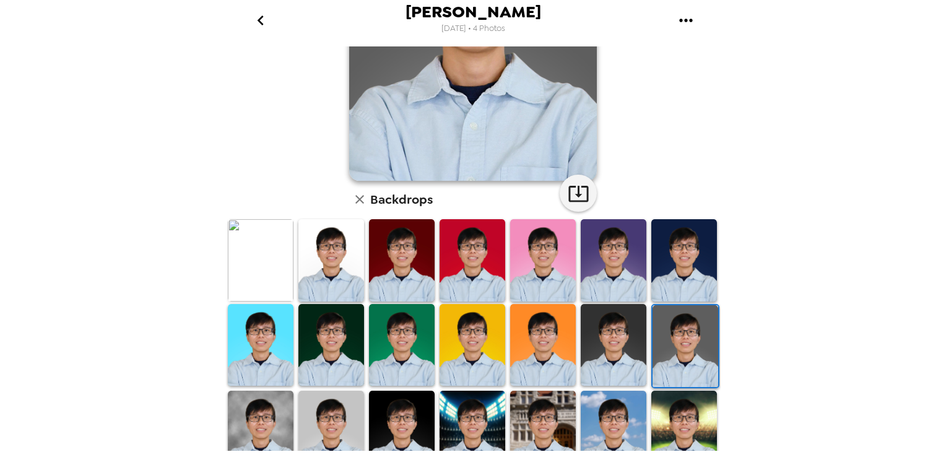
click at [613, 351] on img at bounding box center [614, 345] width 66 height 82
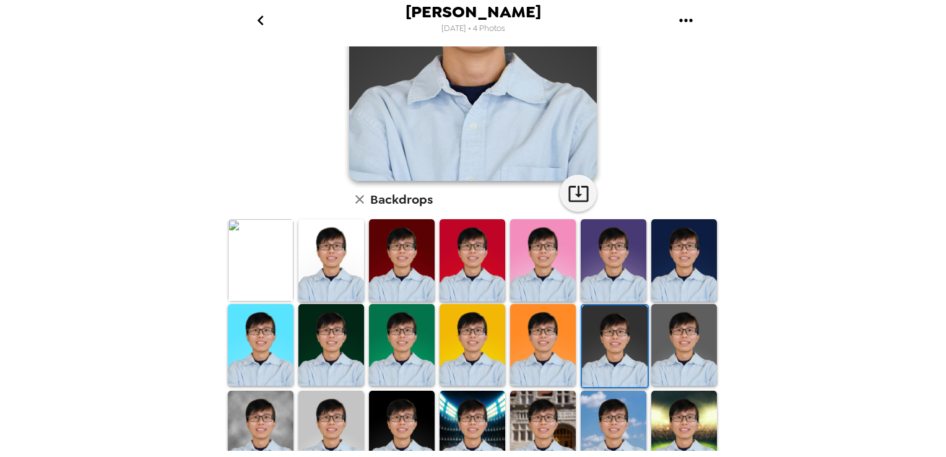
scroll to position [62, 0]
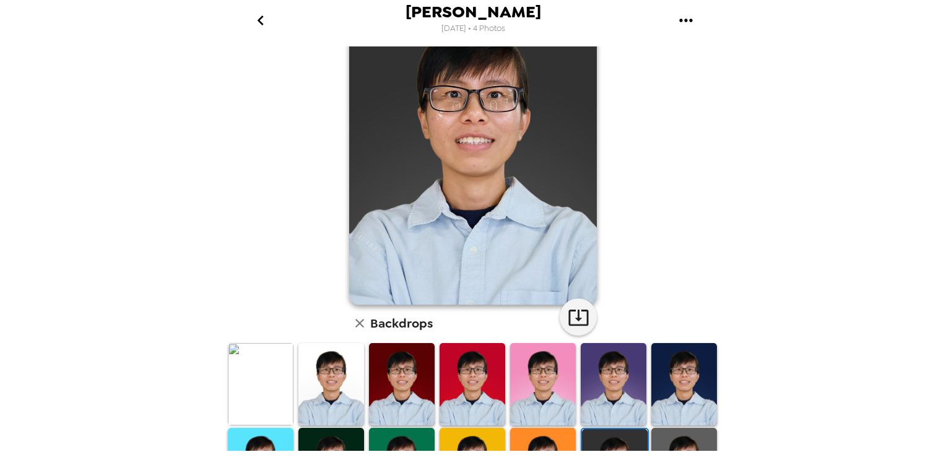
click at [654, 358] on img at bounding box center [685, 384] width 66 height 82
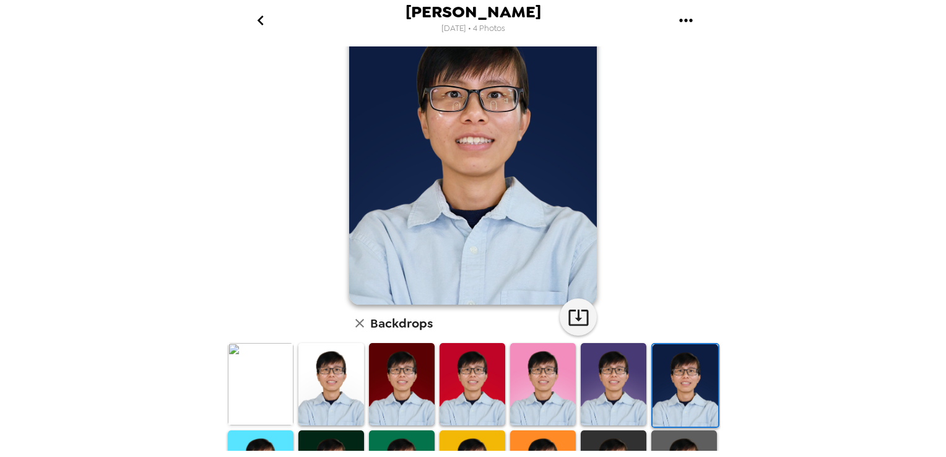
scroll to position [248, 0]
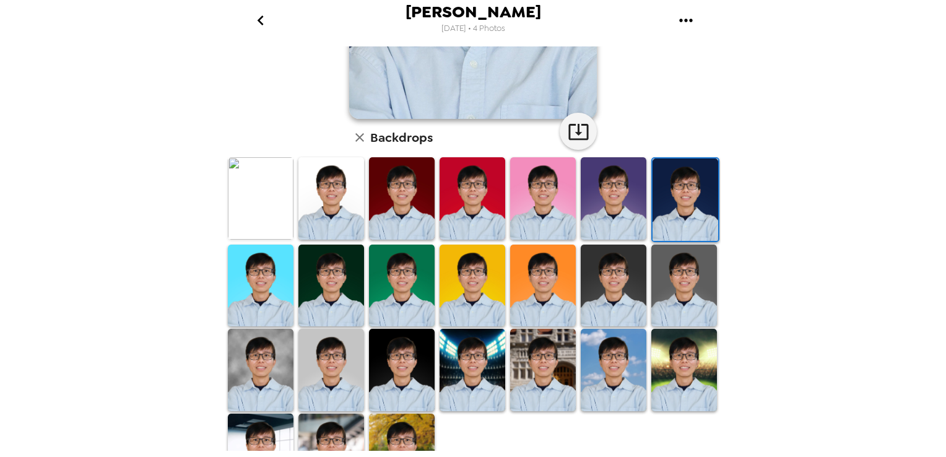
click at [393, 282] on img at bounding box center [402, 286] width 66 height 82
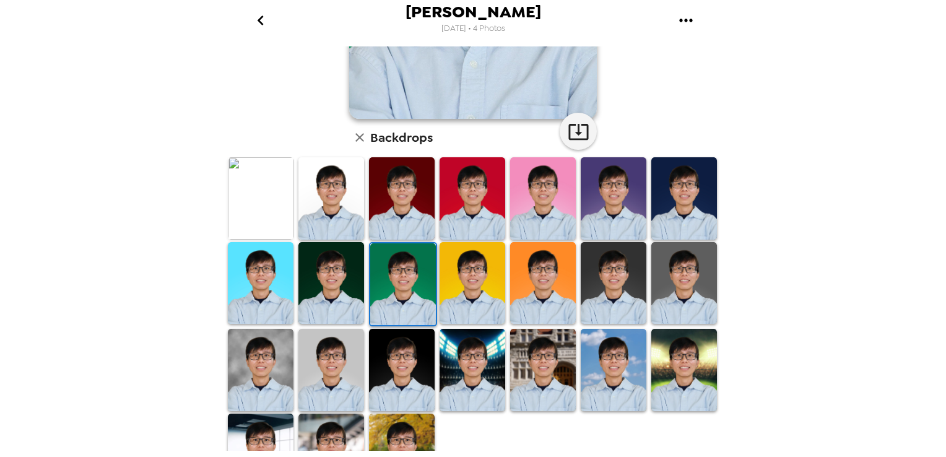
click at [401, 367] on img at bounding box center [402, 370] width 66 height 82
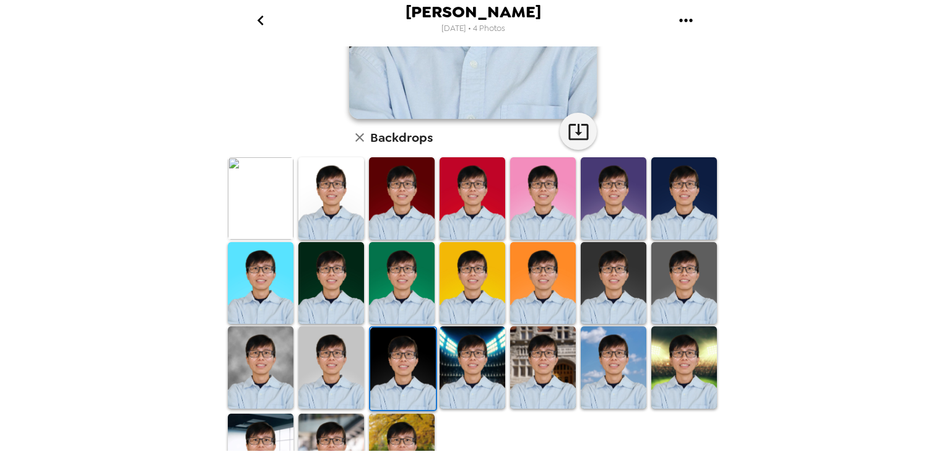
scroll to position [62, 0]
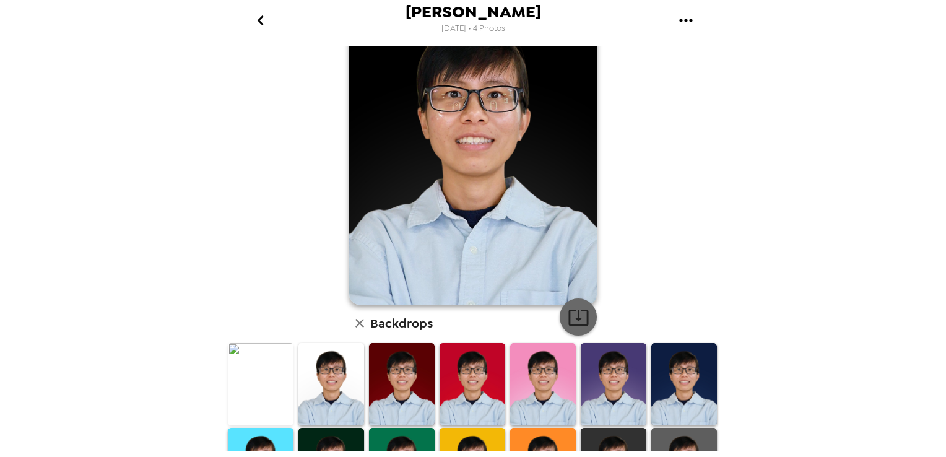
click at [574, 318] on icon "button" at bounding box center [579, 318] width 20 height 16
